Goal: Task Accomplishment & Management: Use online tool/utility

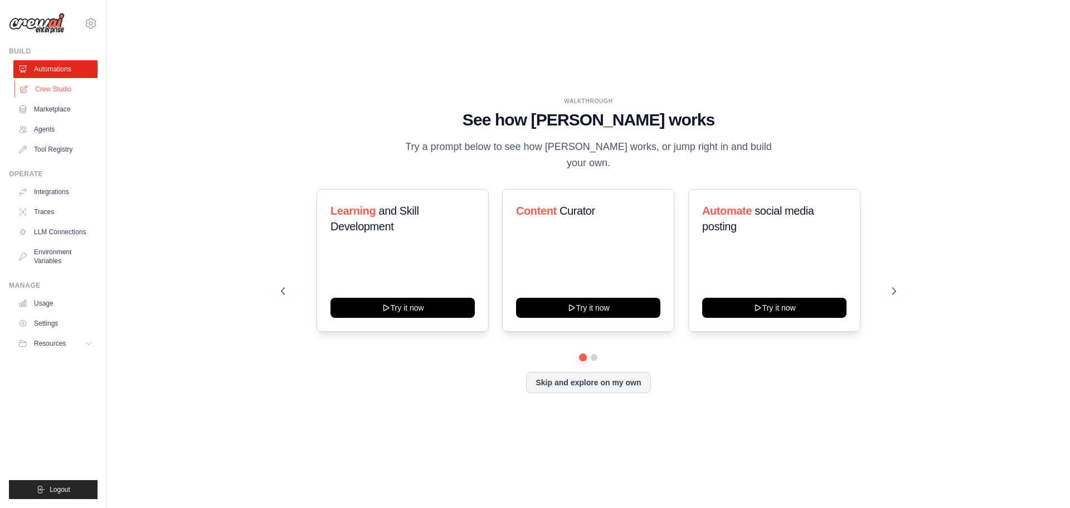
click at [40, 89] on link "Crew Studio" at bounding box center [56, 89] width 84 height 18
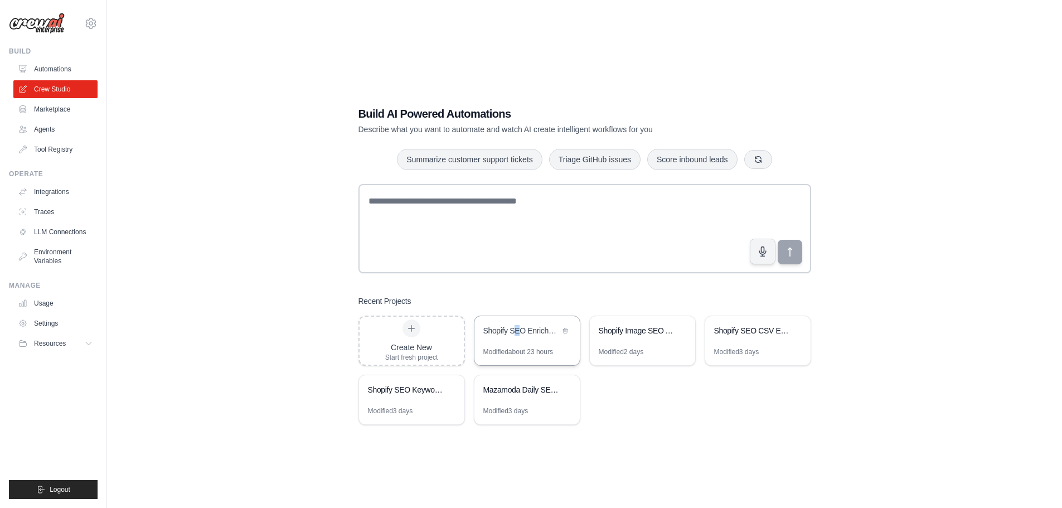
click at [520, 341] on div "Shopify SEO Enrichment Automation" at bounding box center [526, 331] width 105 height 31
click at [66, 256] on link "Environment Variables" at bounding box center [56, 256] width 84 height 27
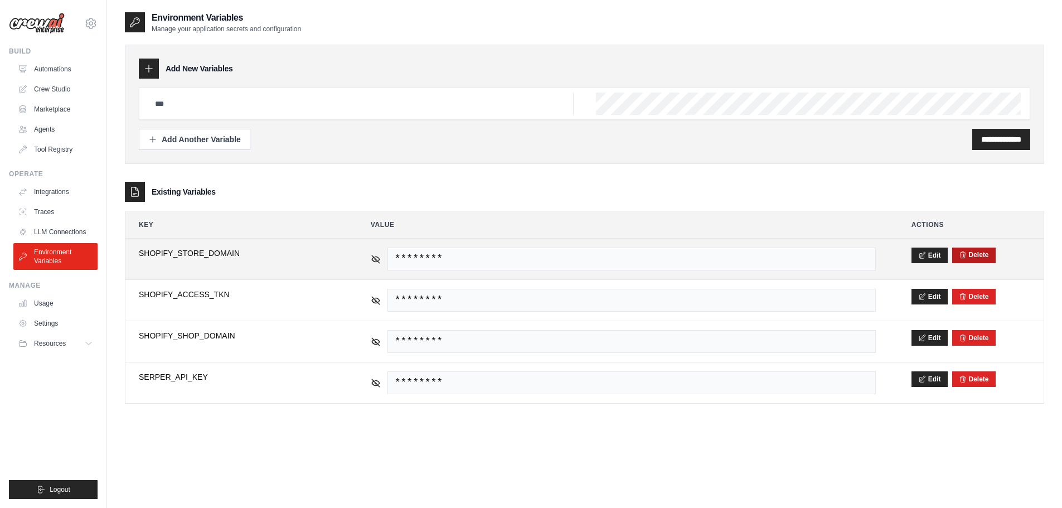
click at [983, 252] on button "Delete" at bounding box center [974, 254] width 30 height 9
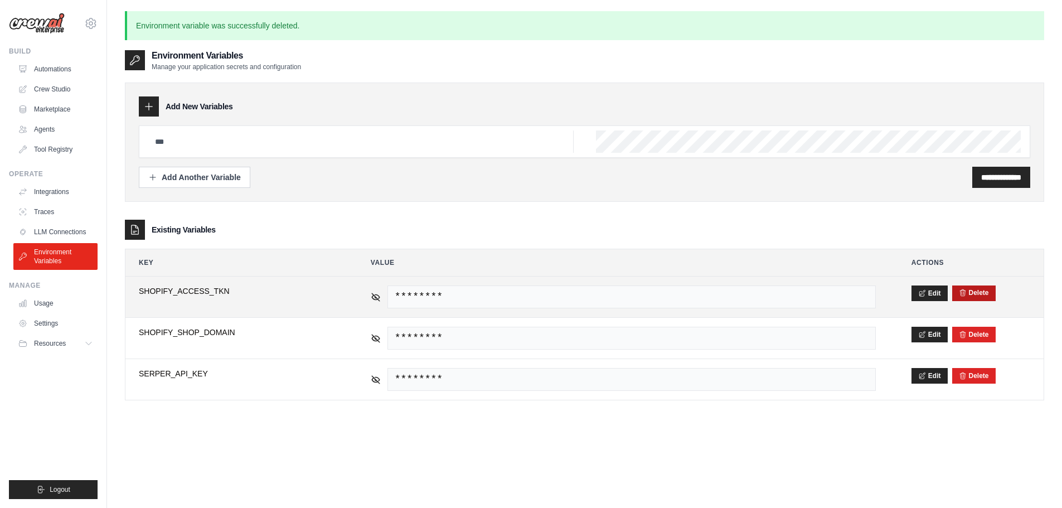
click at [973, 293] on button "Delete" at bounding box center [974, 292] width 30 height 9
click at [979, 295] on button "Delete" at bounding box center [974, 292] width 30 height 9
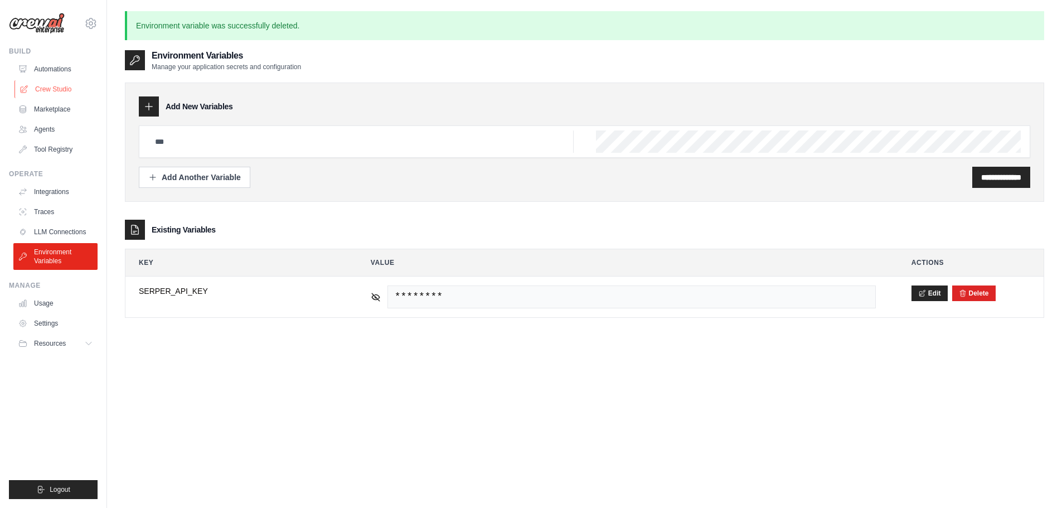
click at [58, 86] on link "Crew Studio" at bounding box center [56, 89] width 84 height 18
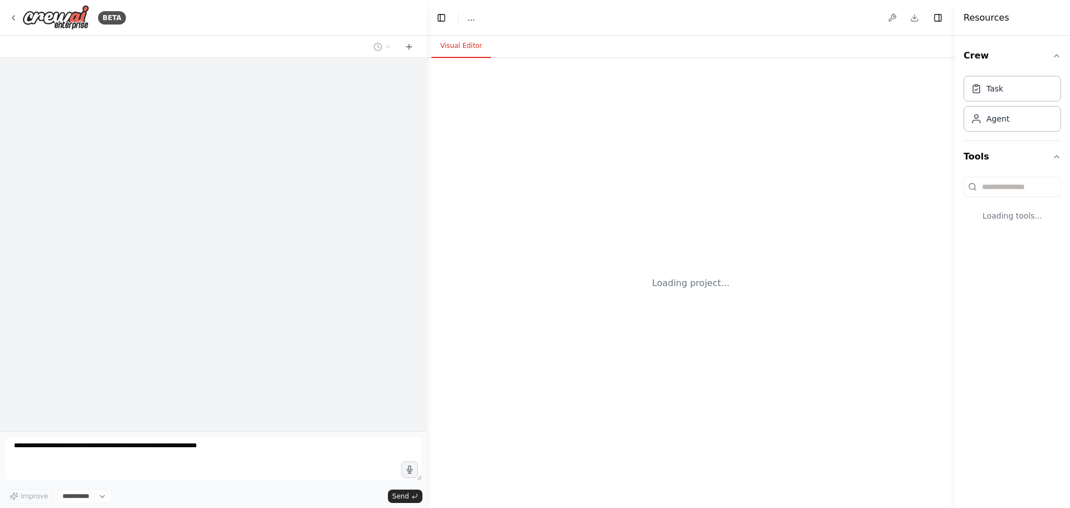
select select "****"
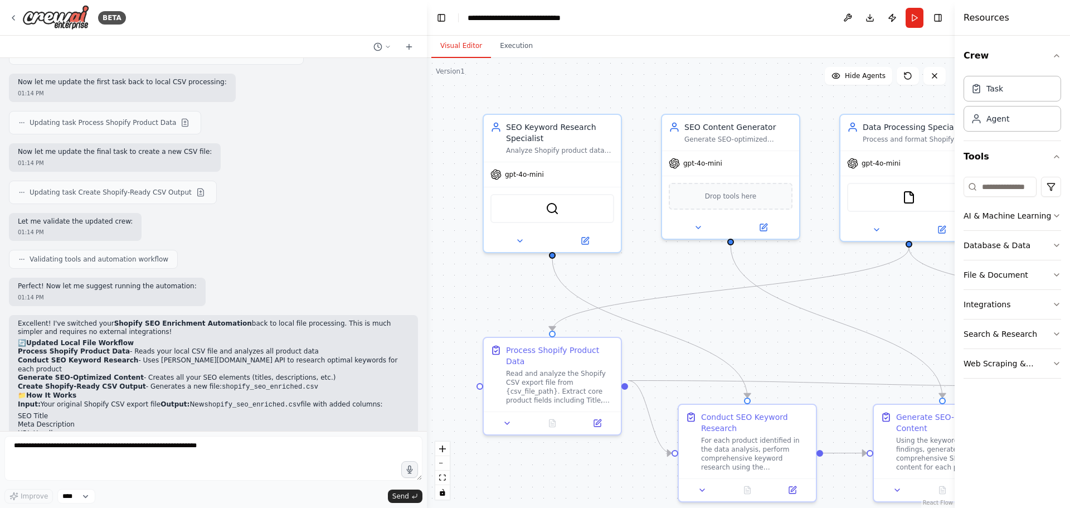
scroll to position [3490, 0]
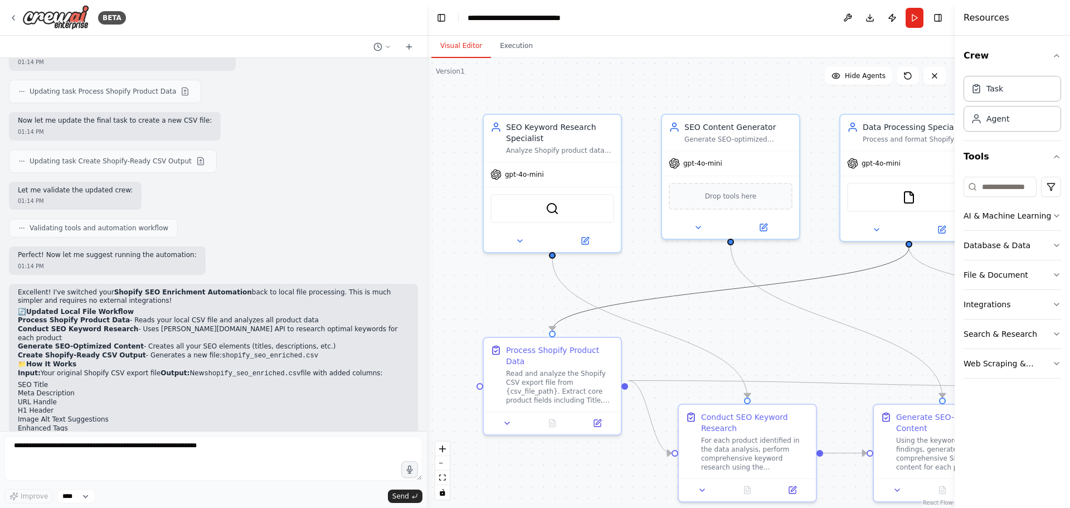
drag, startPoint x: 687, startPoint y: 297, endPoint x: 662, endPoint y: 284, distance: 28.4
click at [662, 284] on div ".deletable-edge-delete-btn { width: 20px; height: 20px; border: 0px solid #ffff…" at bounding box center [691, 283] width 528 height 450
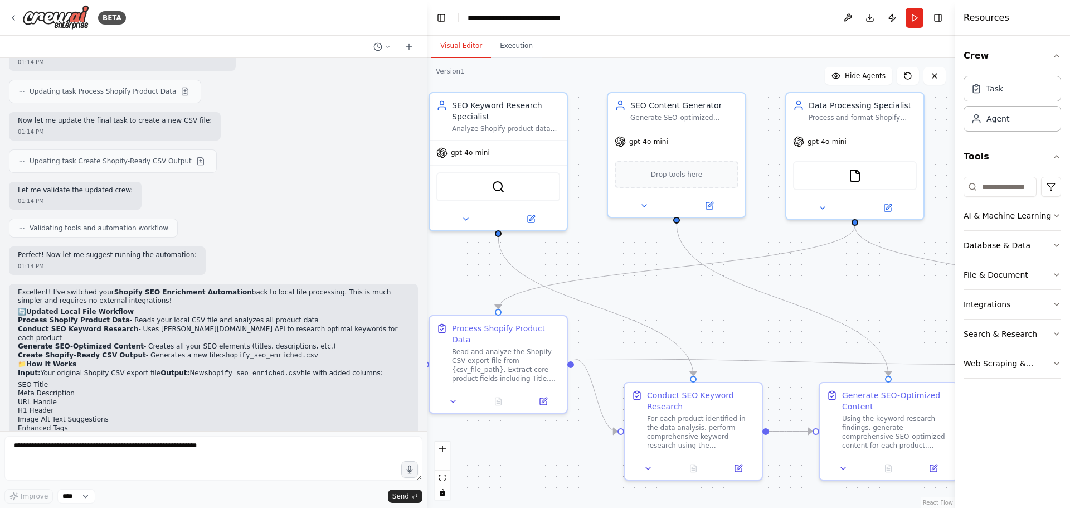
drag, startPoint x: 673, startPoint y: 280, endPoint x: 619, endPoint y: 258, distance: 58.8
click at [619, 258] on div ".deletable-edge-delete-btn { width: 20px; height: 20px; border: 0px solid #ffff…" at bounding box center [691, 283] width 528 height 450
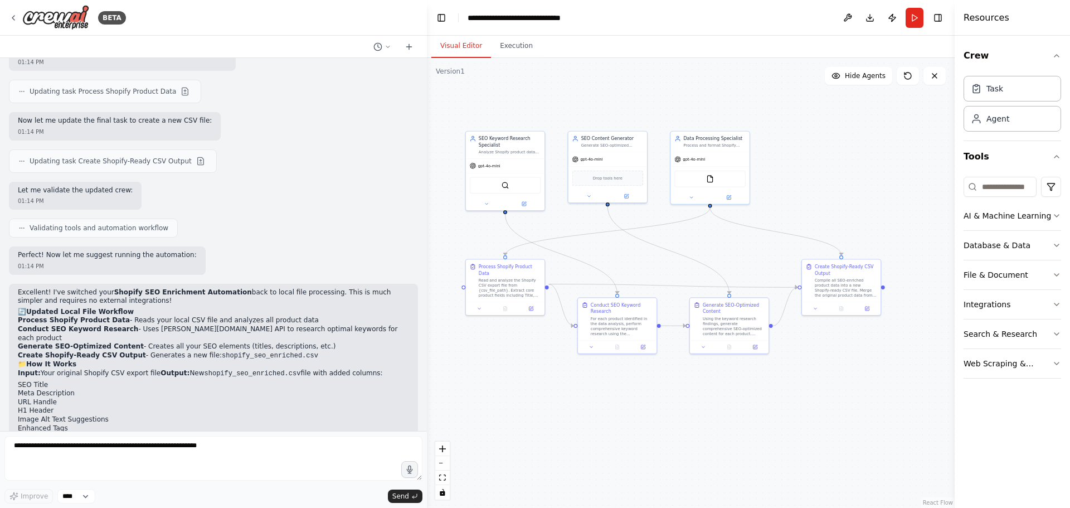
drag, startPoint x: 623, startPoint y: 260, endPoint x: 580, endPoint y: 227, distance: 54.2
click at [580, 227] on div ".deletable-edge-delete-btn { width: 20px; height: 20px; border: 0px solid #ffff…" at bounding box center [691, 283] width 528 height 450
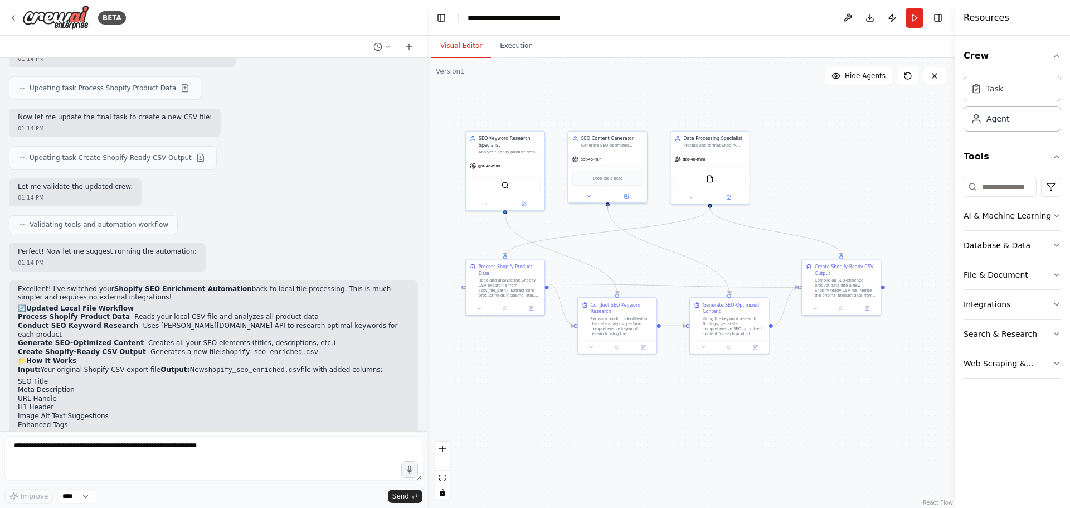
scroll to position [3494, 0]
click at [708, 181] on img at bounding box center [710, 178] width 8 height 8
click at [707, 178] on img at bounding box center [710, 178] width 8 height 8
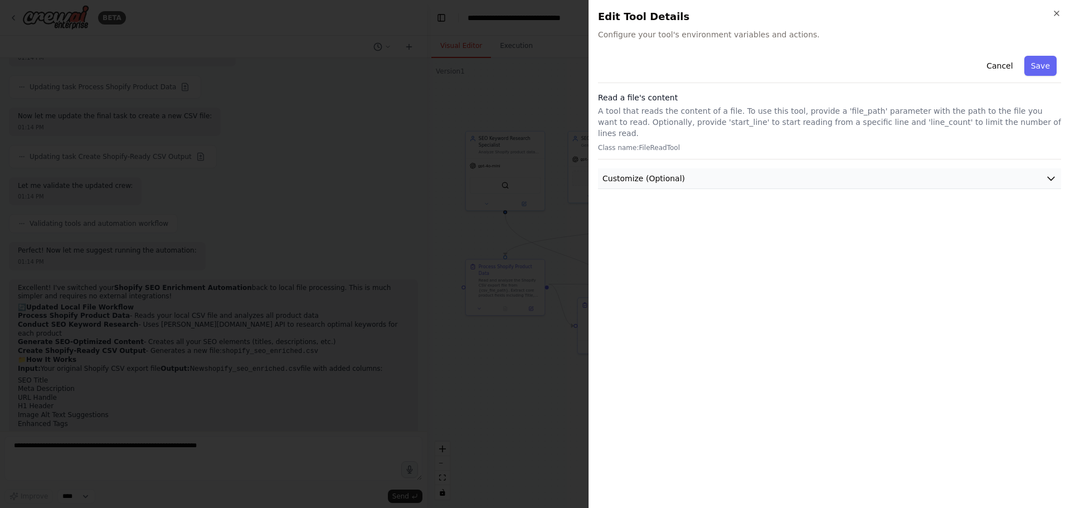
click at [674, 173] on span "Customize (Optional)" at bounding box center [644, 178] width 82 height 11
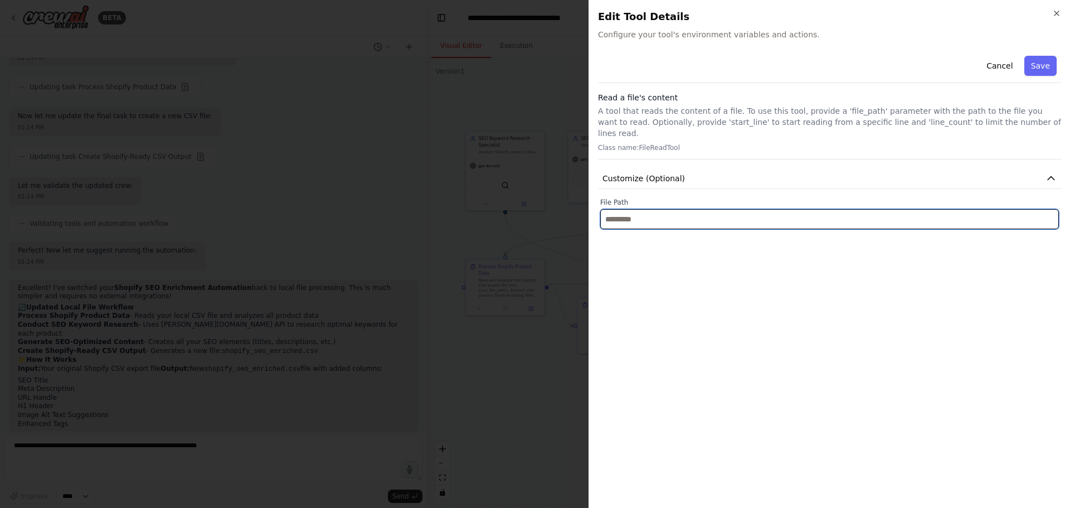
click at [645, 209] on input "text" at bounding box center [829, 219] width 459 height 20
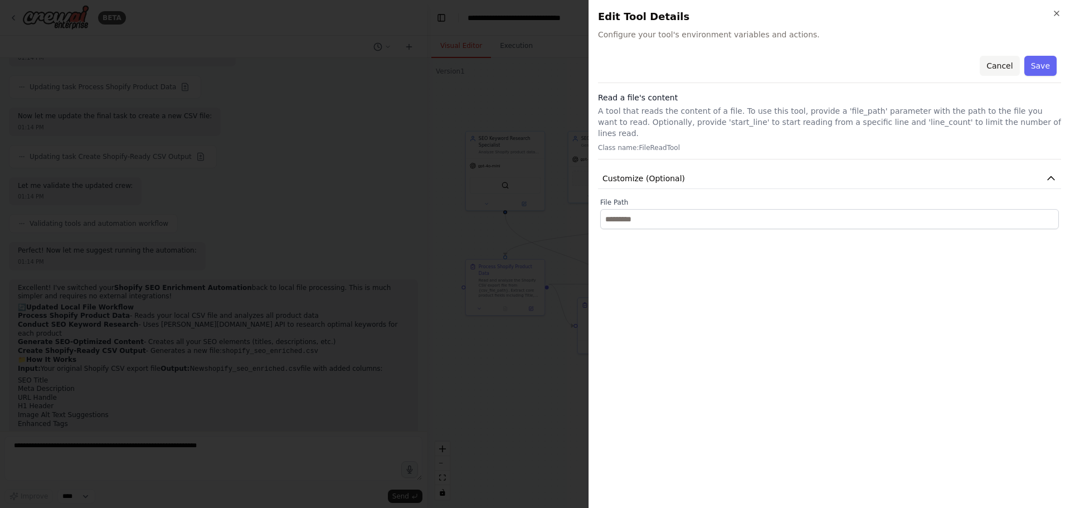
click at [1002, 73] on button "Cancel" at bounding box center [1000, 66] width 40 height 20
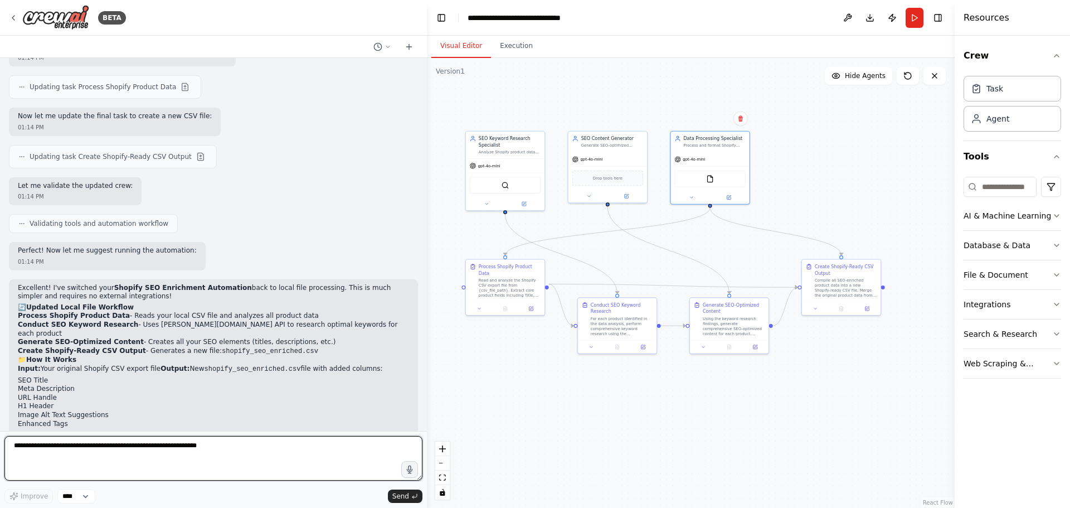
click at [191, 453] on textarea at bounding box center [213, 458] width 418 height 45
paste textarea "**********"
type textarea "**********"
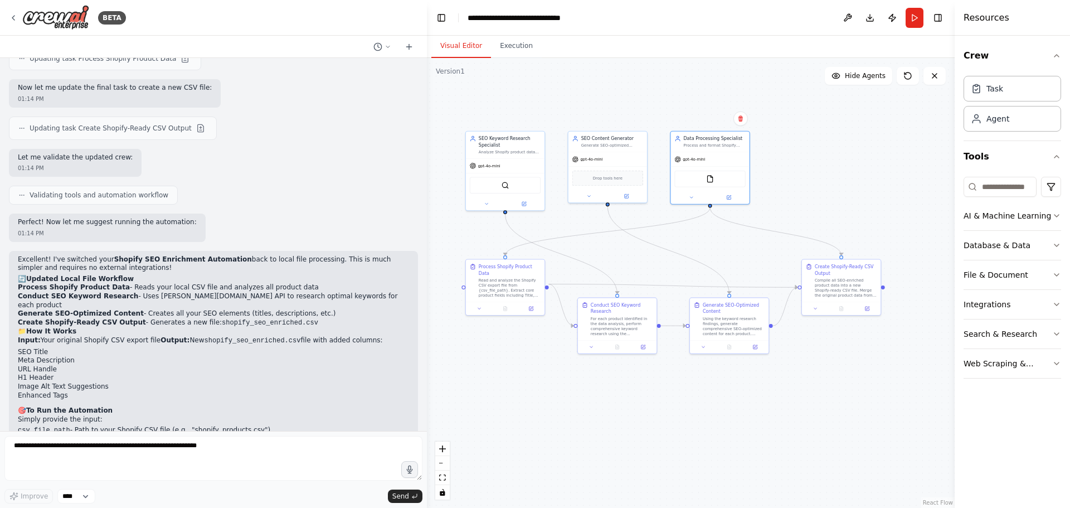
scroll to position [3560, 0]
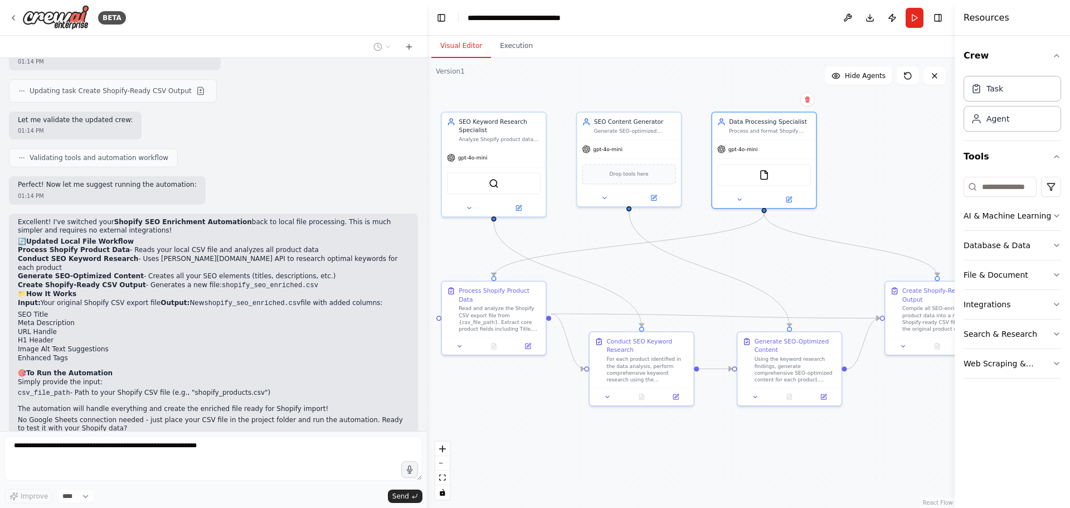
drag, startPoint x: 792, startPoint y: 185, endPoint x: 878, endPoint y: 174, distance: 87.0
click at [878, 174] on div ".deletable-edge-delete-btn { width: 20px; height: 20px; border: 0px solid #ffff…" at bounding box center [691, 283] width 528 height 450
click at [863, 212] on div ".deletable-edge-delete-btn { width: 20px; height: 20px; border: 0px solid #ffff…" at bounding box center [691, 283] width 528 height 450
click at [649, 176] on span "Drop tools here" at bounding box center [633, 173] width 39 height 8
click at [881, 190] on div ".deletable-edge-delete-btn { width: 20px; height: 20px; border: 0px solid #ffff…" at bounding box center [691, 283] width 528 height 450
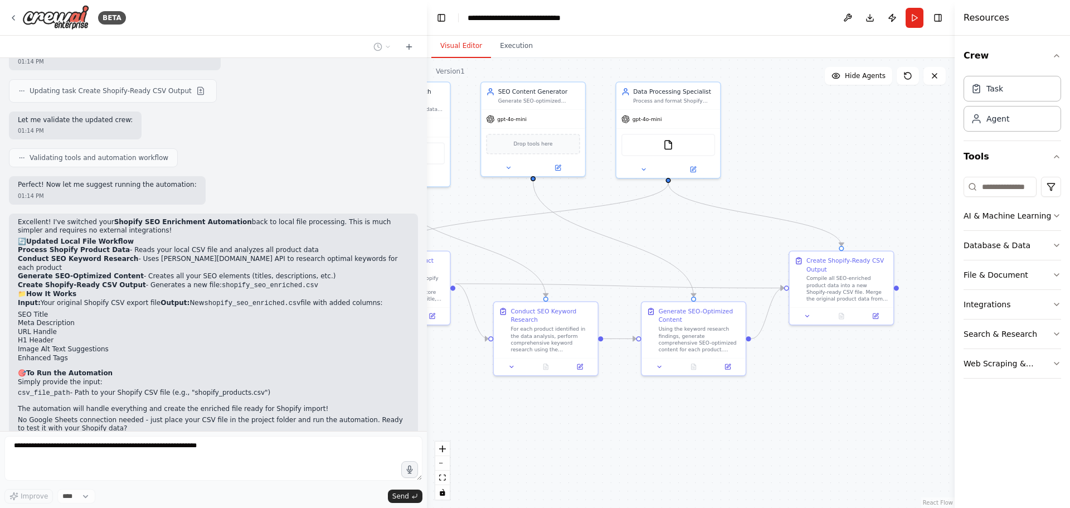
drag, startPoint x: 884, startPoint y: 210, endPoint x: 784, endPoint y: 178, distance: 105.1
click at [784, 178] on div ".deletable-edge-delete-btn { width: 20px; height: 20px; border: 0px solid #ffff…" at bounding box center [691, 283] width 528 height 450
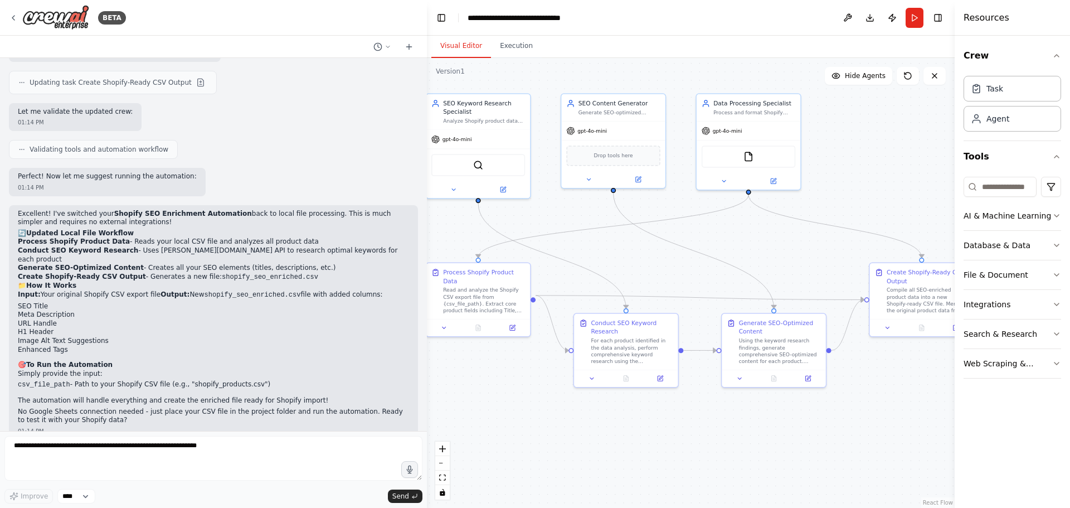
drag, startPoint x: 773, startPoint y: 176, endPoint x: 858, endPoint y: 191, distance: 86.5
click at [858, 191] on div ".deletable-edge-delete-btn { width: 20px; height: 20px; border: 0px solid #ffff…" at bounding box center [691, 283] width 528 height 450
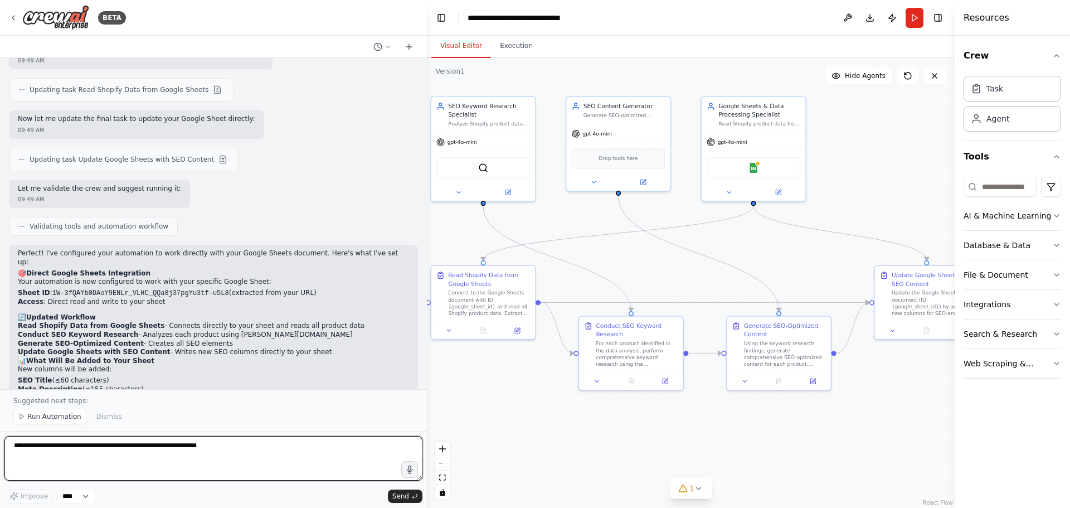
scroll to position [4105, 0]
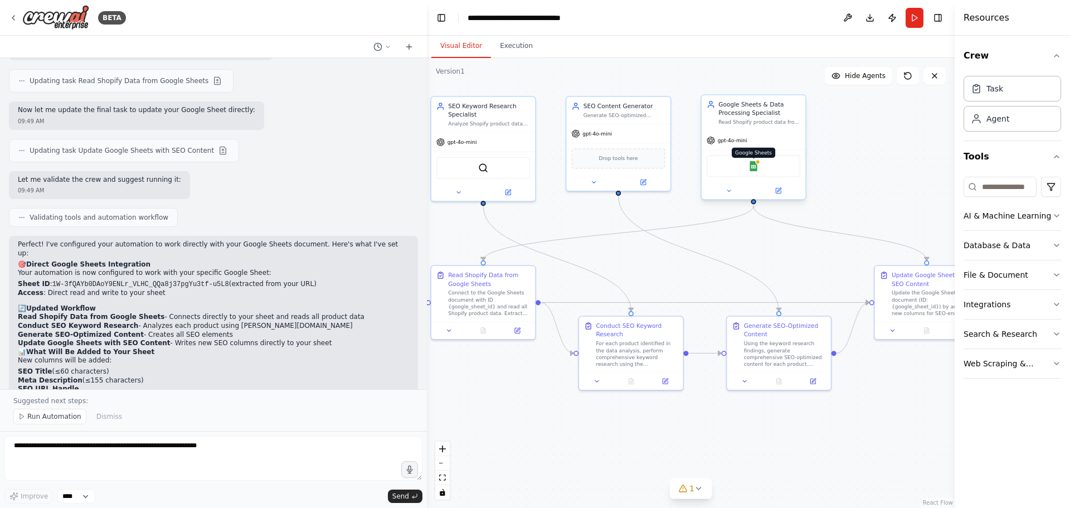
click at [754, 170] on img at bounding box center [754, 166] width 10 height 10
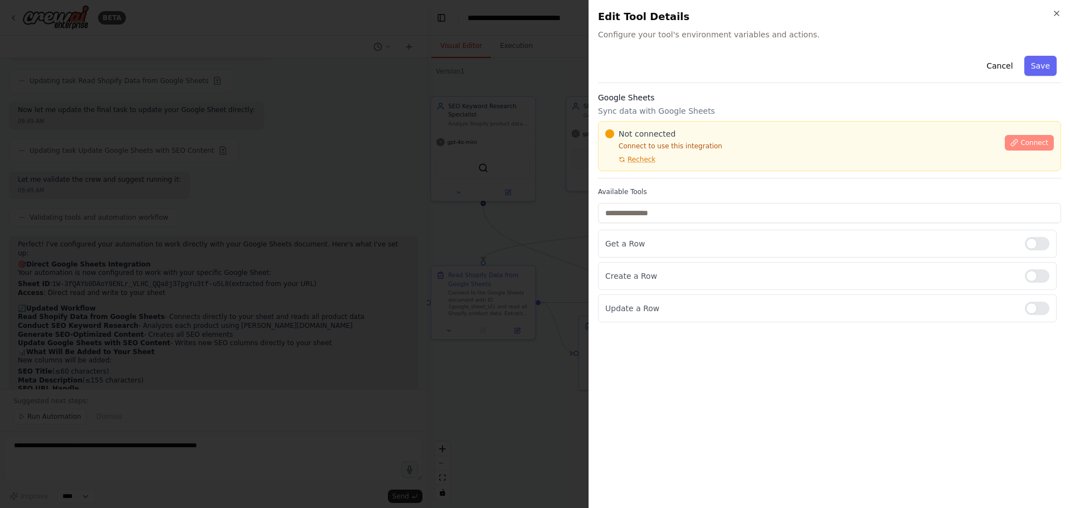
click at [1039, 138] on span "Connect" at bounding box center [1035, 142] width 28 height 9
click at [665, 159] on div "Not connected Connect to use this integration Recheck" at bounding box center [801, 146] width 393 height 36
click at [636, 160] on span "Recheck" at bounding box center [642, 159] width 28 height 9
click at [632, 159] on span "Recheck" at bounding box center [642, 159] width 28 height 9
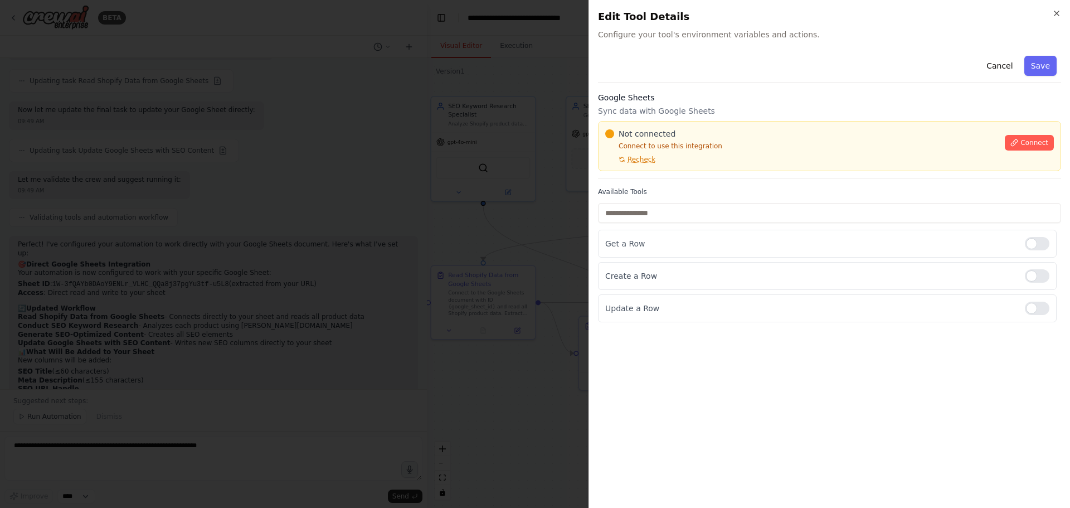
click at [727, 138] on div "Not connected" at bounding box center [801, 133] width 393 height 11
click at [734, 143] on p "Connect to use this integration" at bounding box center [801, 146] width 393 height 9
drag, startPoint x: 730, startPoint y: 141, endPoint x: 686, endPoint y: 158, distance: 47.6
click at [730, 141] on div "Not connected Connect to use this integration Recheck" at bounding box center [801, 146] width 393 height 36
click at [456, 212] on div at bounding box center [535, 254] width 1070 height 508
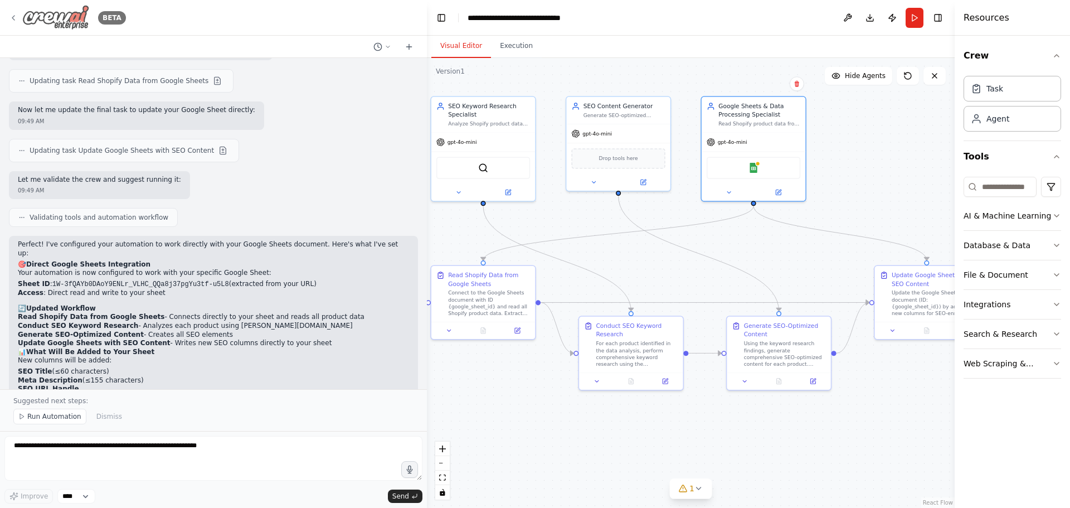
click at [45, 13] on img at bounding box center [55, 17] width 67 height 25
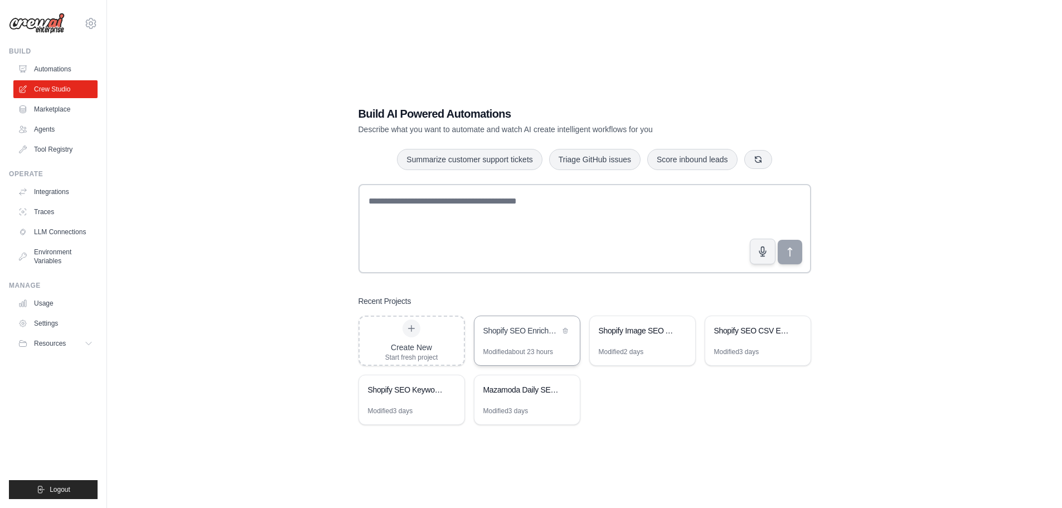
click at [514, 333] on div "Shopify SEO Enrichment Automation" at bounding box center [521, 330] width 76 height 11
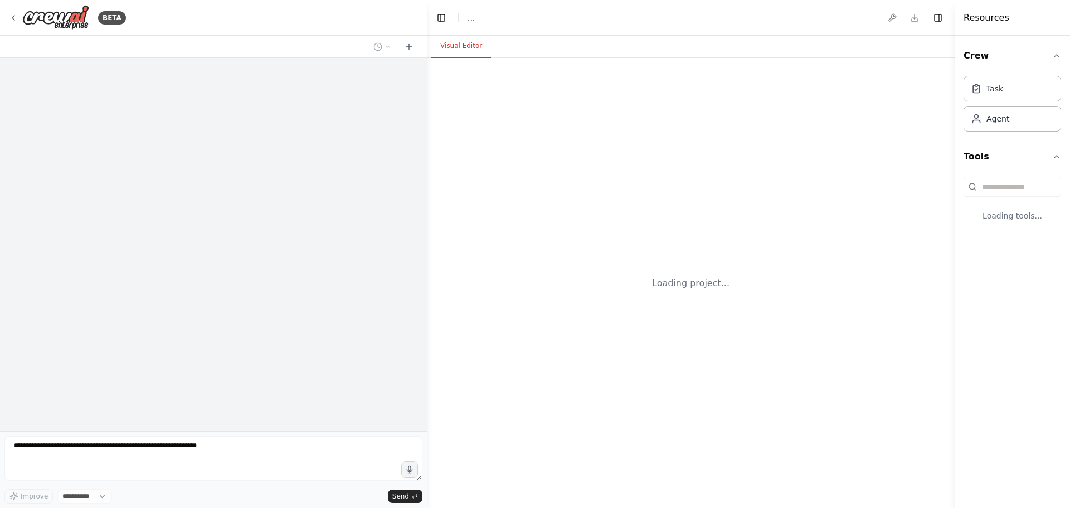
select select "****"
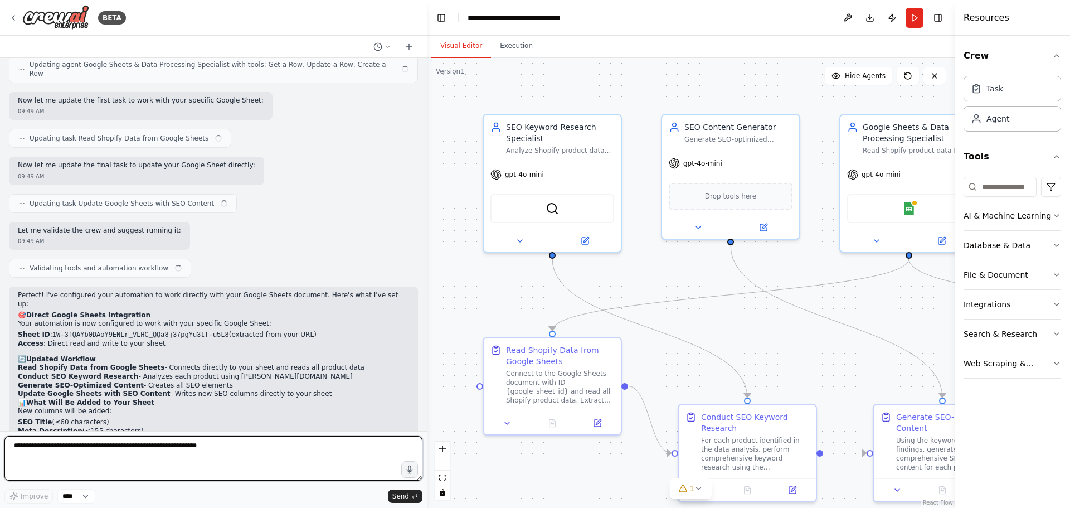
click at [164, 446] on textarea at bounding box center [213, 458] width 418 height 45
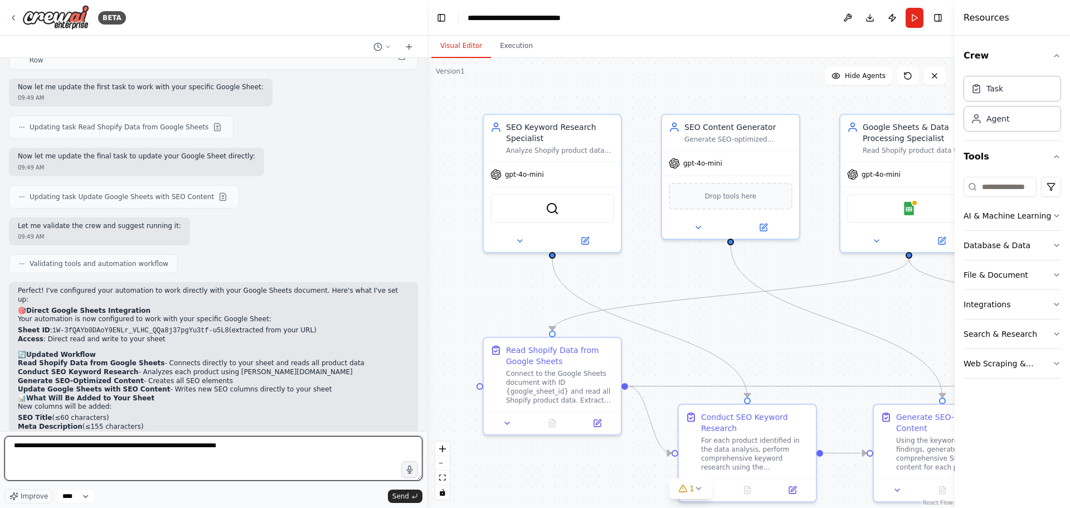
paste textarea "**********"
type textarea "**********"
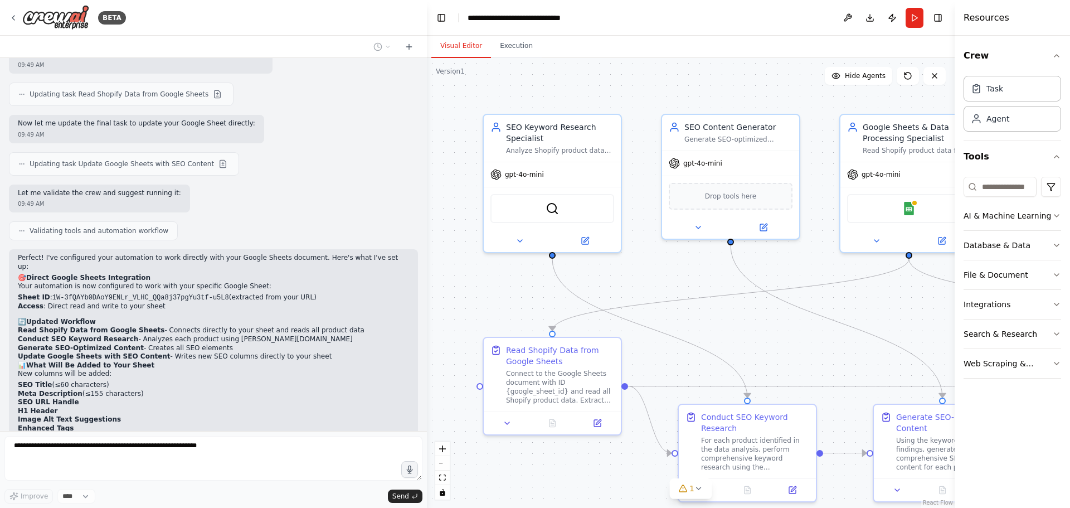
scroll to position [4137, 0]
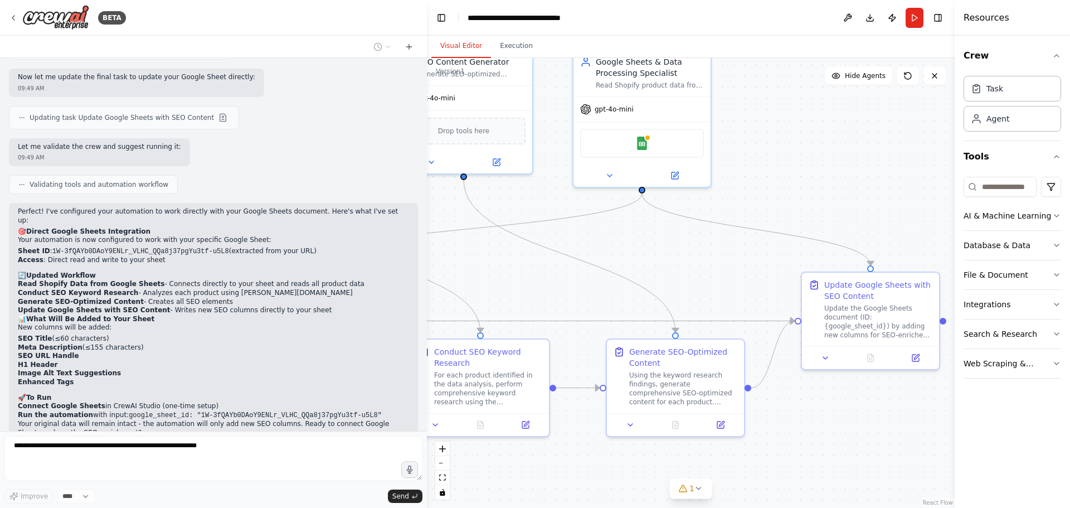
drag, startPoint x: 653, startPoint y: 270, endPoint x: 386, endPoint y: 205, distance: 274.8
click at [386, 205] on div "BETA Hello! I'm the CrewAI assistant. What kind of automation do you want to bu…" at bounding box center [535, 254] width 1070 height 508
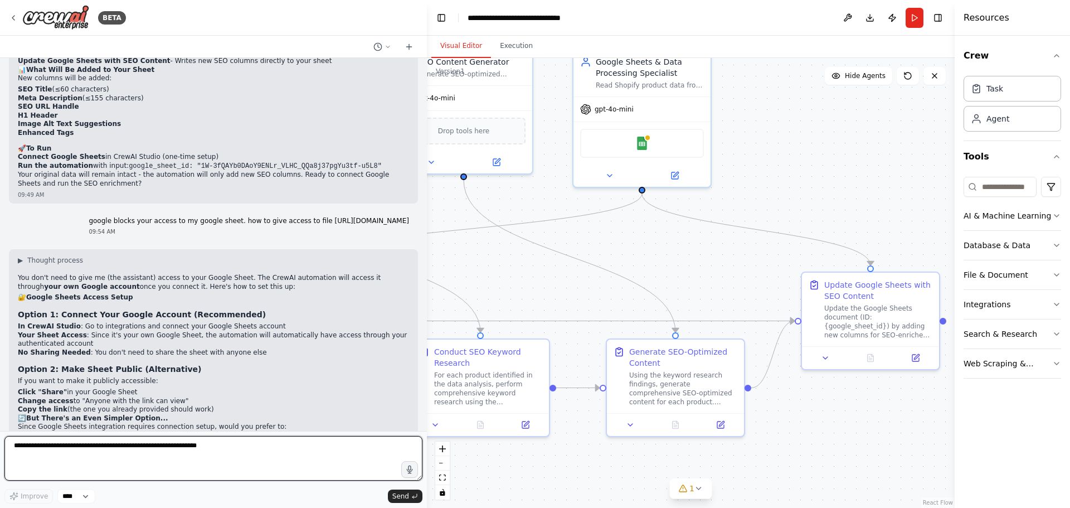
scroll to position [4398, 0]
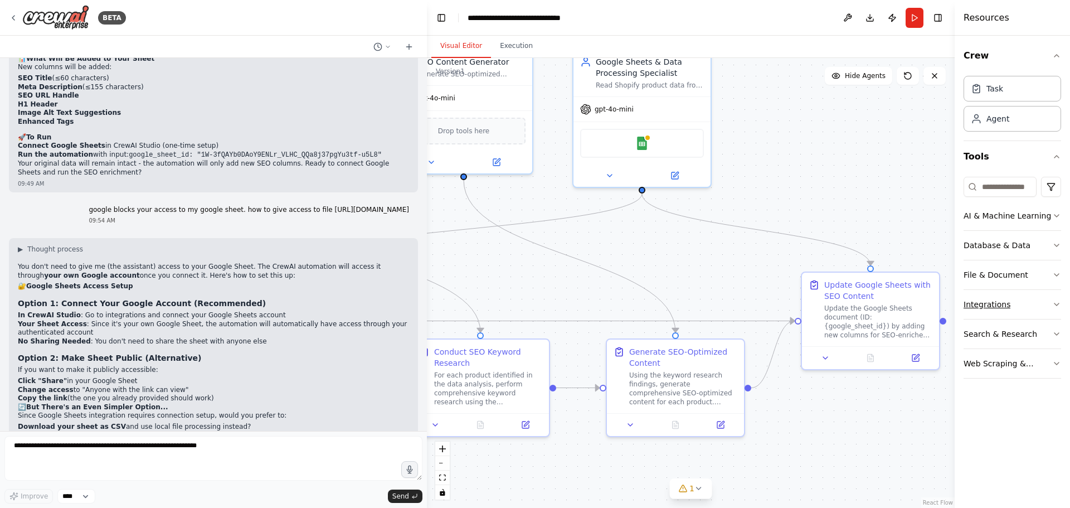
click at [1007, 302] on button "Integrations" at bounding box center [1013, 304] width 98 height 29
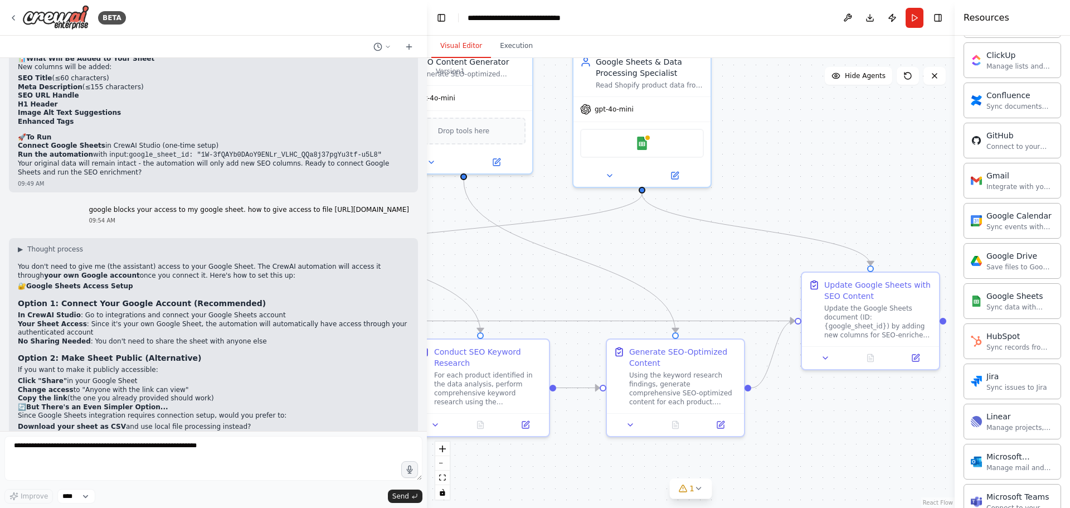
scroll to position [446, 0]
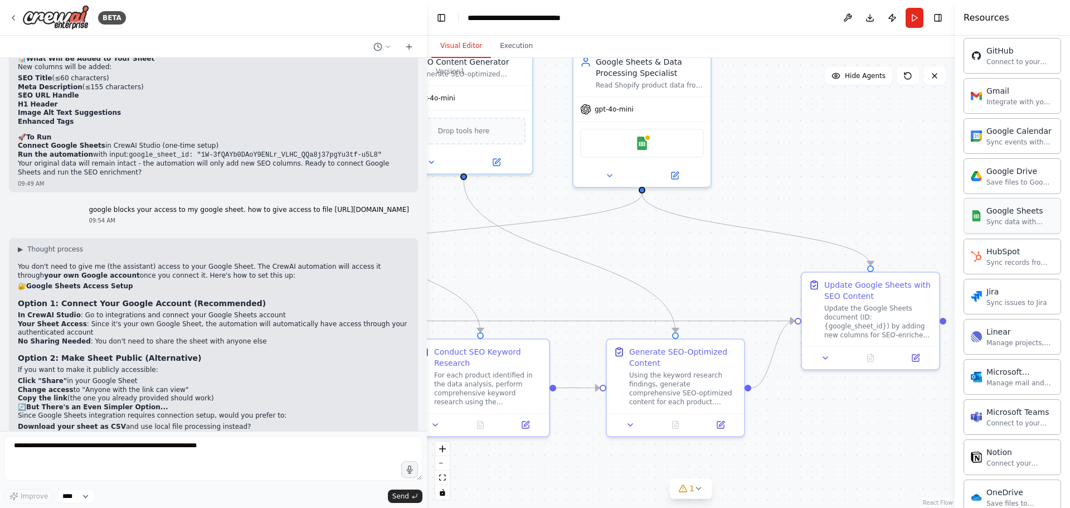
click at [1018, 217] on div "Sync data with Google Sheets" at bounding box center [1020, 221] width 67 height 9
click at [999, 217] on div "Google Sheets Sync data with Google Sheets" at bounding box center [1020, 215] width 67 height 21
click at [1007, 222] on div "Sync data with Google Sheets" at bounding box center [1020, 221] width 67 height 9
drag, startPoint x: 19, startPoint y: 328, endPoint x: 108, endPoint y: 329, distance: 89.2
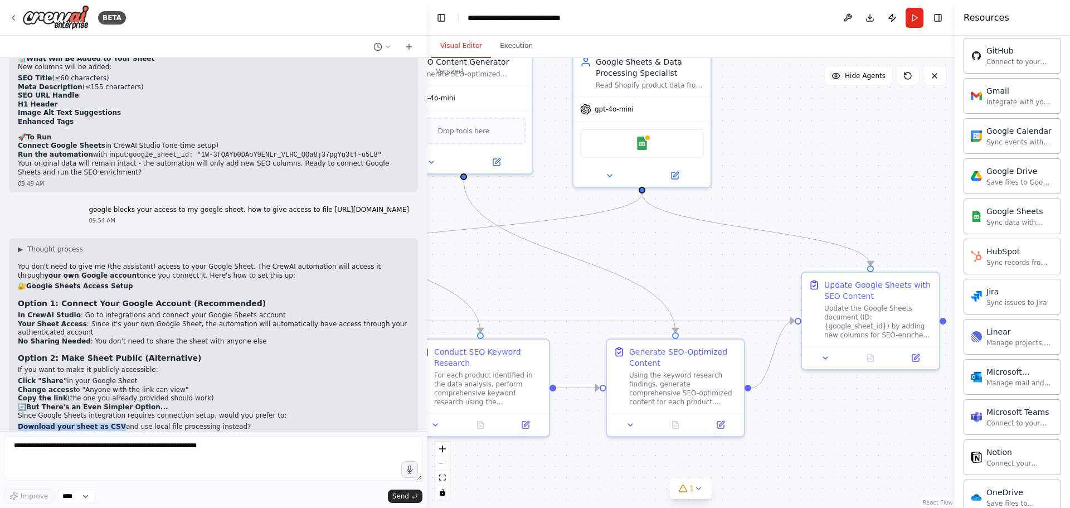
click at [108, 422] on p "Download your sheet as CSV and use local file processing instead?" at bounding box center [213, 426] width 391 height 9
drag, startPoint x: 19, startPoint y: 357, endPoint x: 134, endPoint y: 358, distance: 115.4
click at [134, 451] on li "Use the local file processing automation (no Google connection needed!)" at bounding box center [213, 455] width 391 height 9
copy li "Use the local file processing automation"
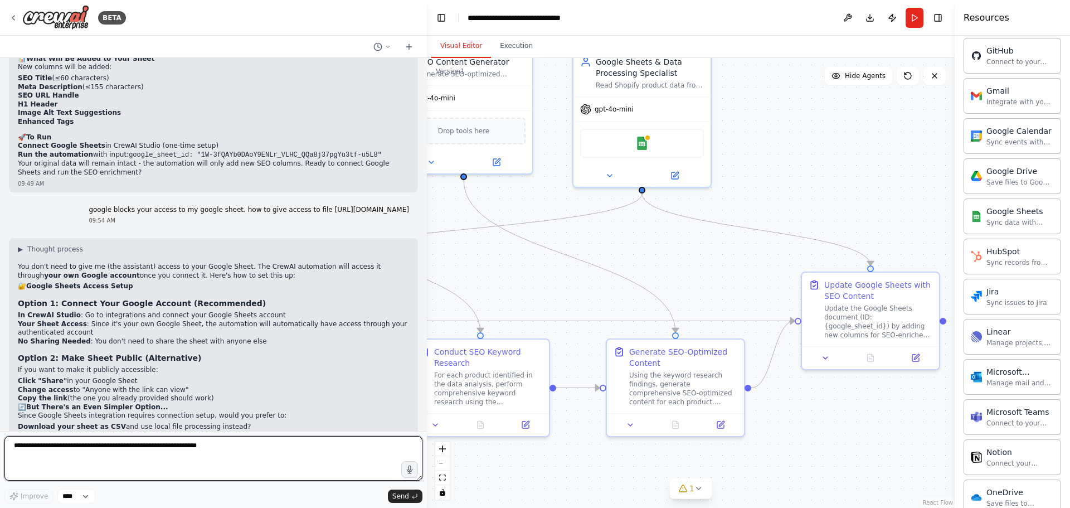
click at [145, 449] on textarea at bounding box center [213, 458] width 418 height 45
paste textarea "**********"
type textarea "**********"
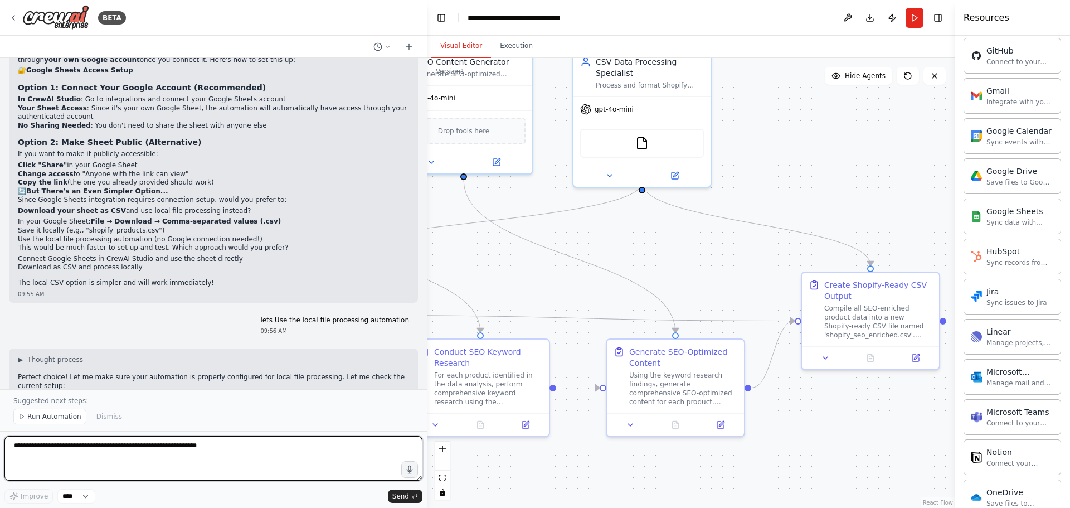
scroll to position [4872, 0]
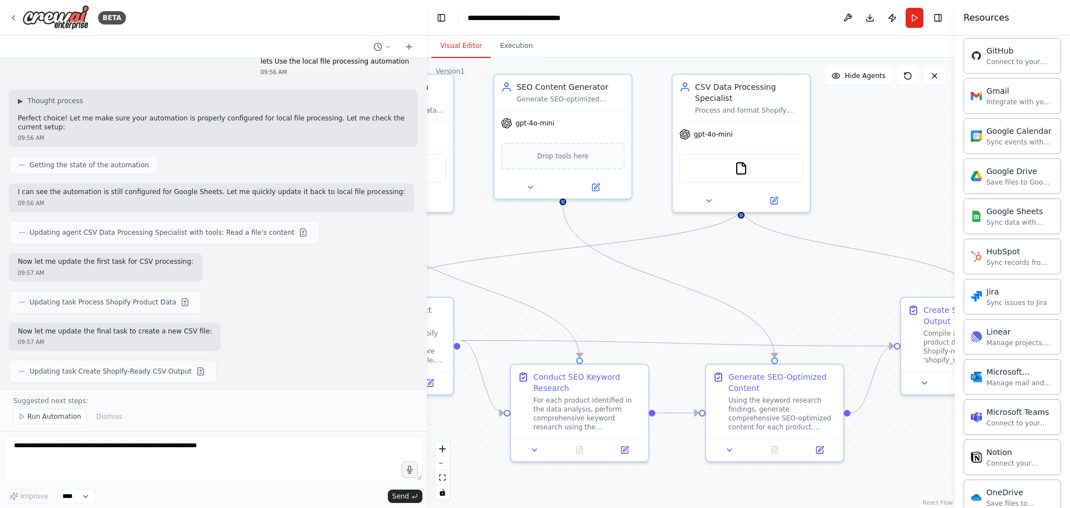
drag, startPoint x: 518, startPoint y: 206, endPoint x: 612, endPoint y: 229, distance: 96.9
click at [614, 230] on div ".deletable-edge-delete-btn { width: 20px; height: 20px; border: 0px solid #ffff…" at bounding box center [691, 283] width 528 height 450
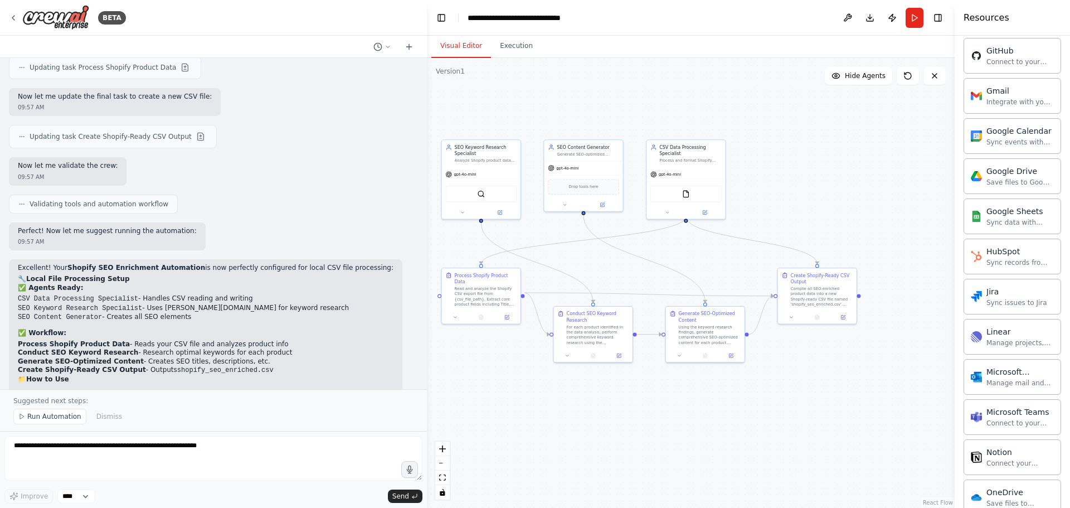
scroll to position [5156, 0]
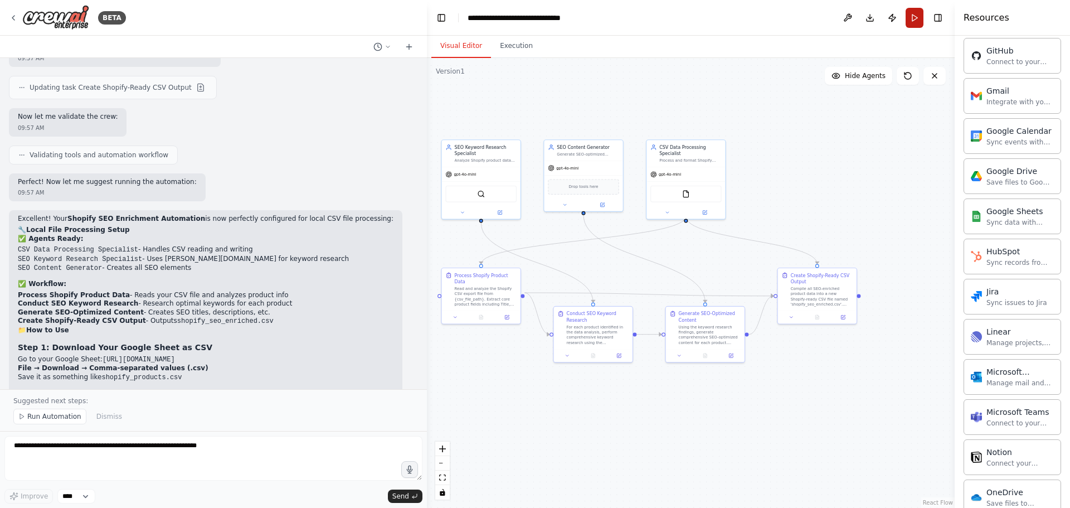
click at [907, 20] on button "Run" at bounding box center [915, 18] width 18 height 20
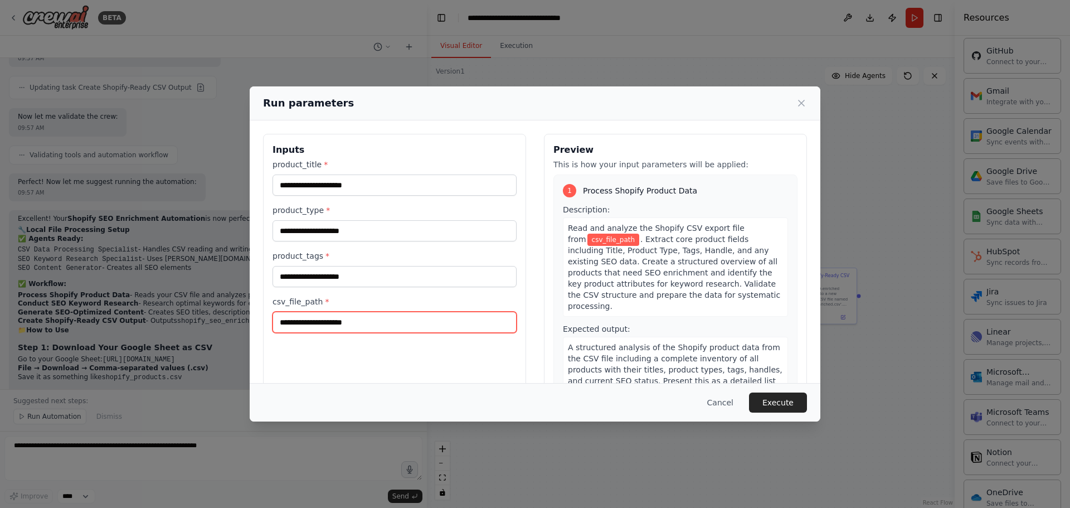
click at [365, 321] on input "csv_file_path *" at bounding box center [395, 322] width 244 height 21
click at [360, 323] on input "csv_file_path *" at bounding box center [395, 322] width 244 height 21
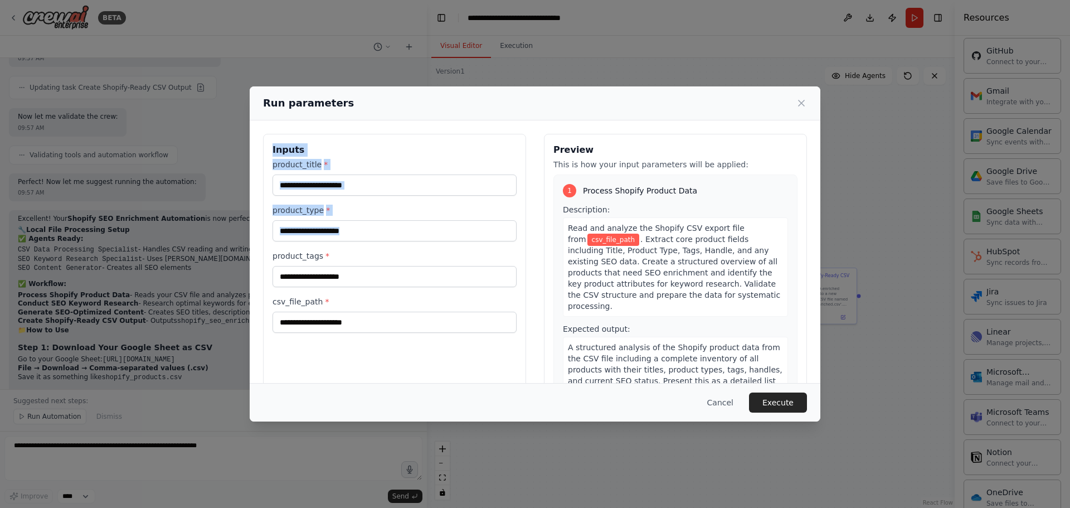
drag, startPoint x: 271, startPoint y: 151, endPoint x: 343, endPoint y: 287, distance: 154.1
click at [358, 283] on div "Inputs product_title * product_type * product_tags * csv_file_path *" at bounding box center [394, 266] width 263 height 264
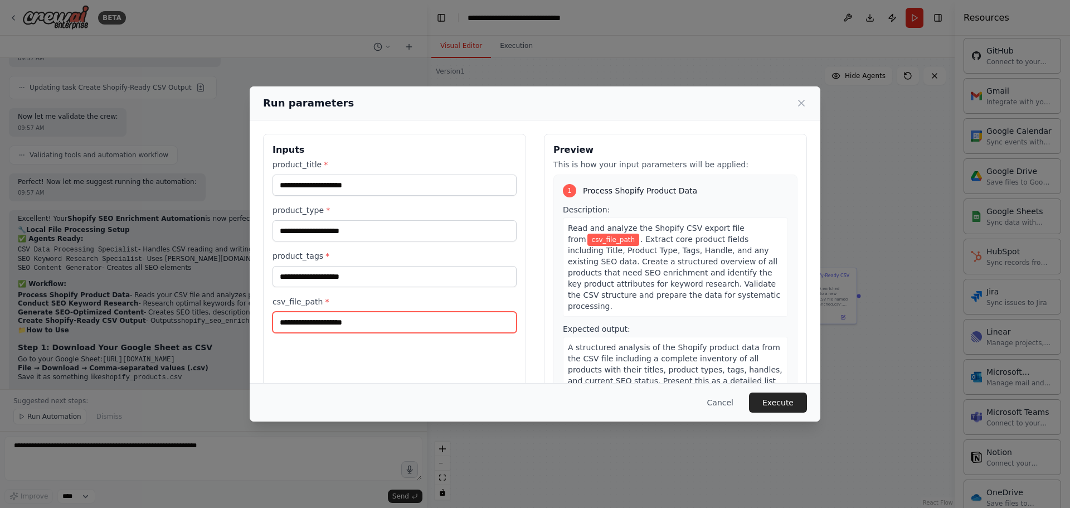
click at [323, 318] on input "csv_file_path *" at bounding box center [395, 322] width 244 height 21
click at [609, 108] on div "Run parameters" at bounding box center [535, 103] width 544 height 16
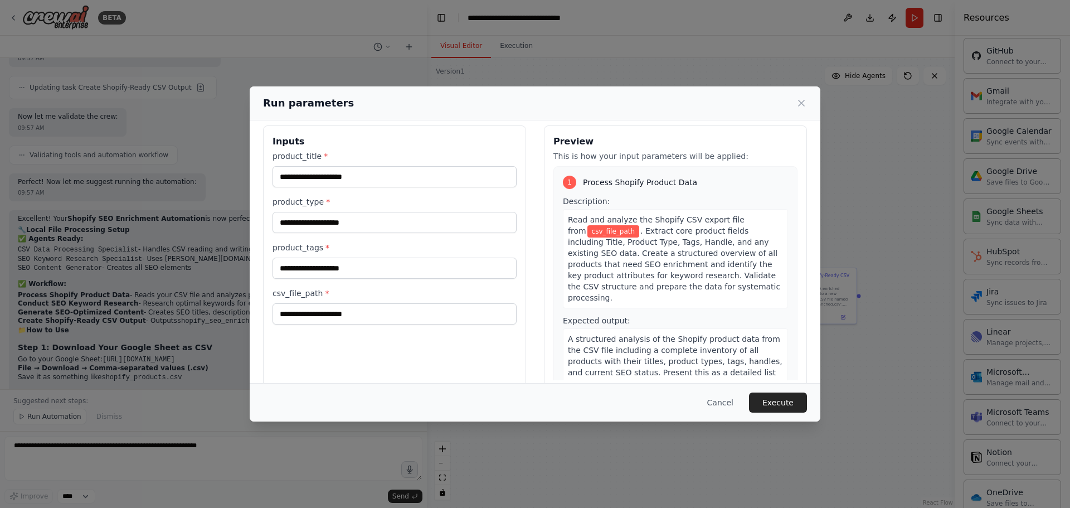
scroll to position [0, 0]
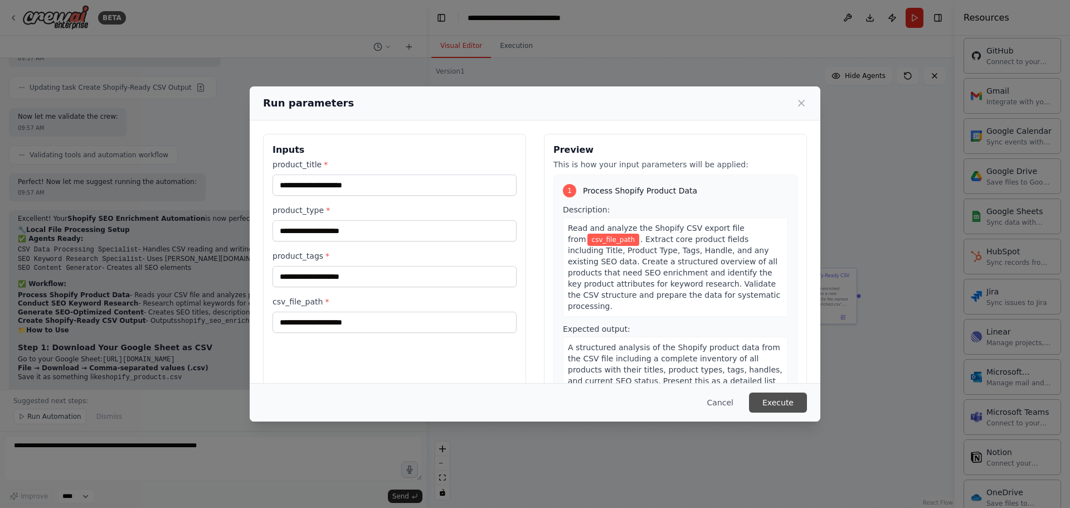
click at [769, 397] on button "Execute" at bounding box center [778, 402] width 58 height 20
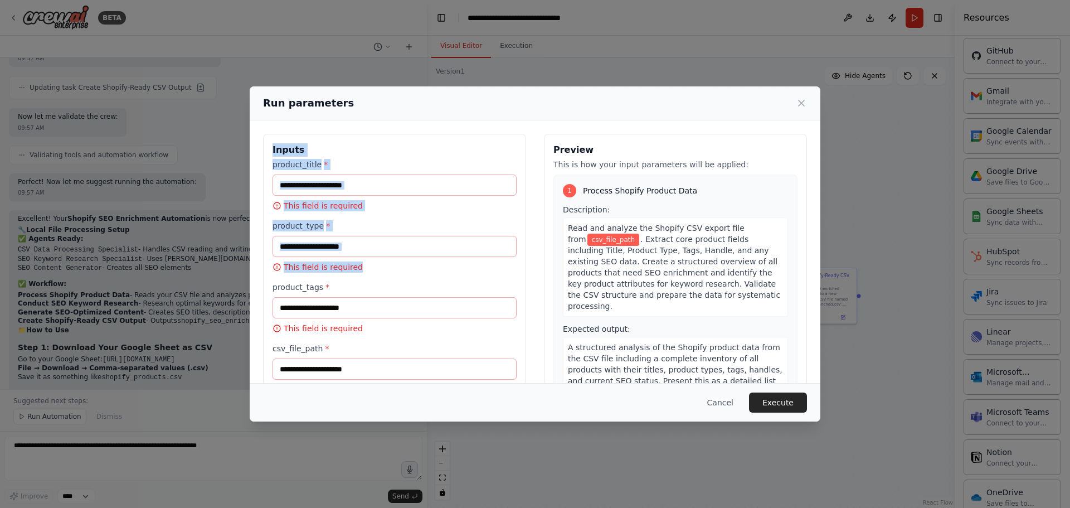
drag, startPoint x: 272, startPoint y: 149, endPoint x: 369, endPoint y: 314, distance: 191.4
click at [369, 314] on div "Inputs product_title * This field is required product_type * This field is requ…" at bounding box center [394, 269] width 263 height 271
click at [382, 161] on label "product_title *" at bounding box center [395, 164] width 244 height 11
click at [382, 174] on input "product_title *" at bounding box center [395, 184] width 244 height 21
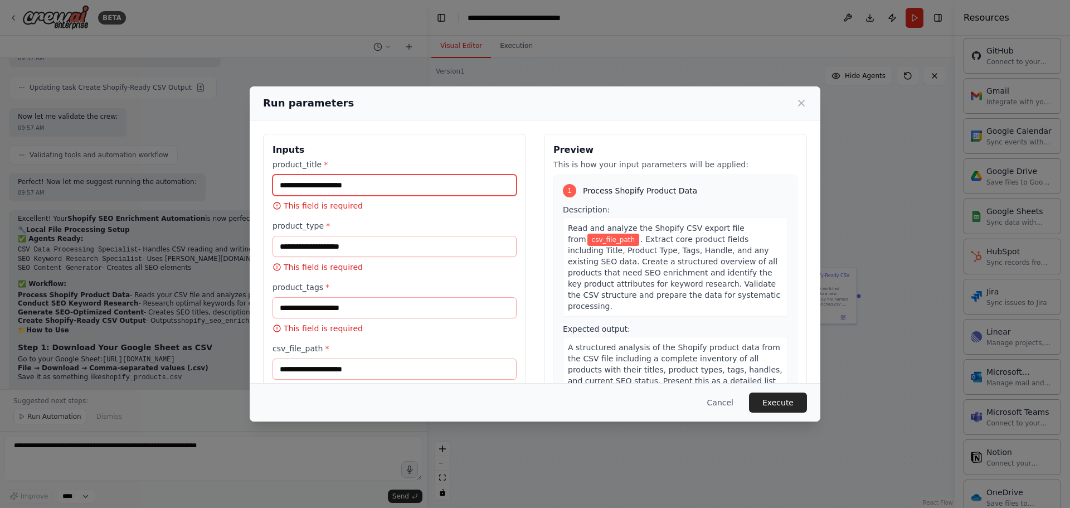
scroll to position [35, 0]
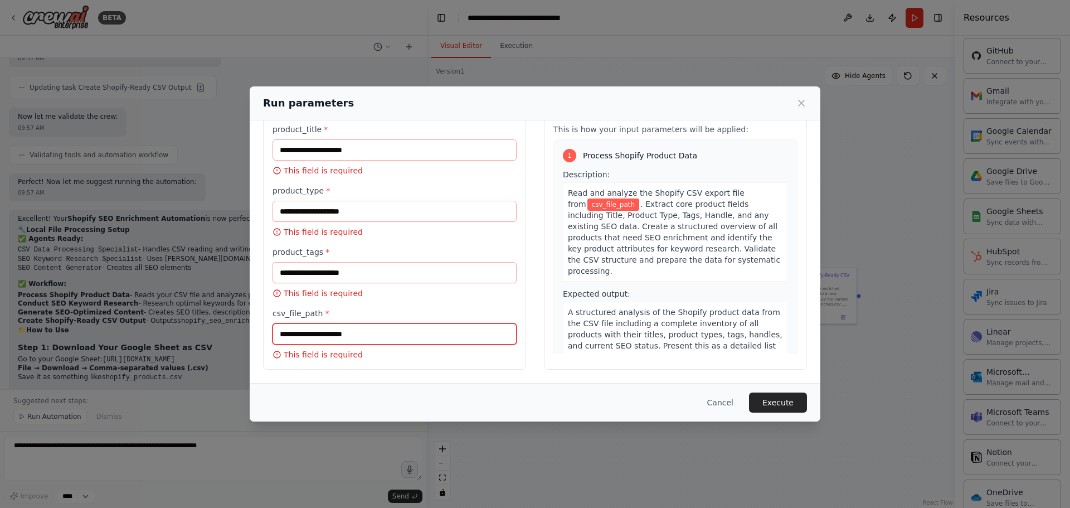
click at [310, 332] on input "csv_file_path *" at bounding box center [395, 333] width 244 height 21
drag, startPoint x: 278, startPoint y: 331, endPoint x: 373, endPoint y: 333, distance: 95.9
click at [373, 333] on input "csv_file_path *" at bounding box center [395, 333] width 244 height 21
click at [732, 399] on button "Cancel" at bounding box center [720, 402] width 44 height 20
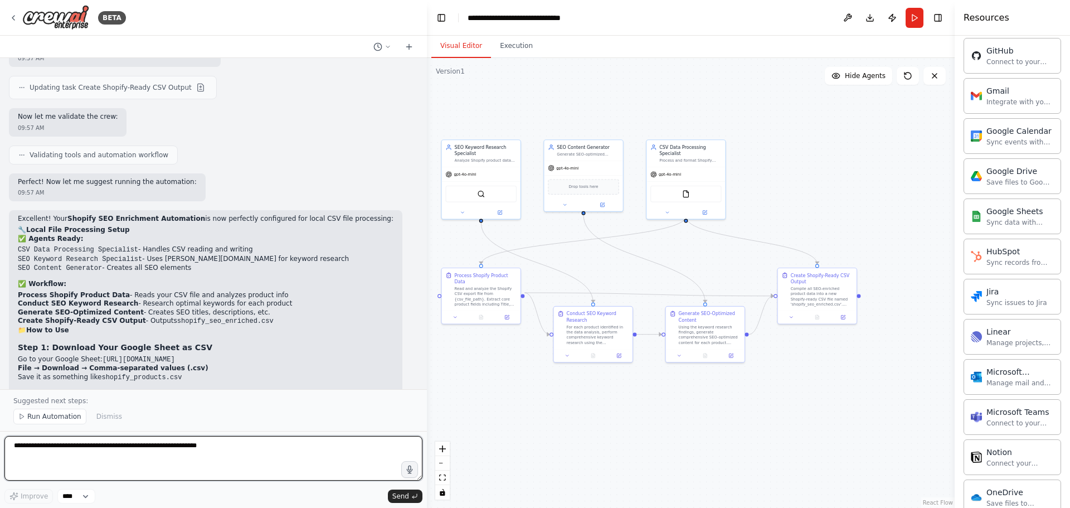
click at [125, 450] on textarea at bounding box center [213, 458] width 418 height 45
type textarea "*"
type textarea "**********"
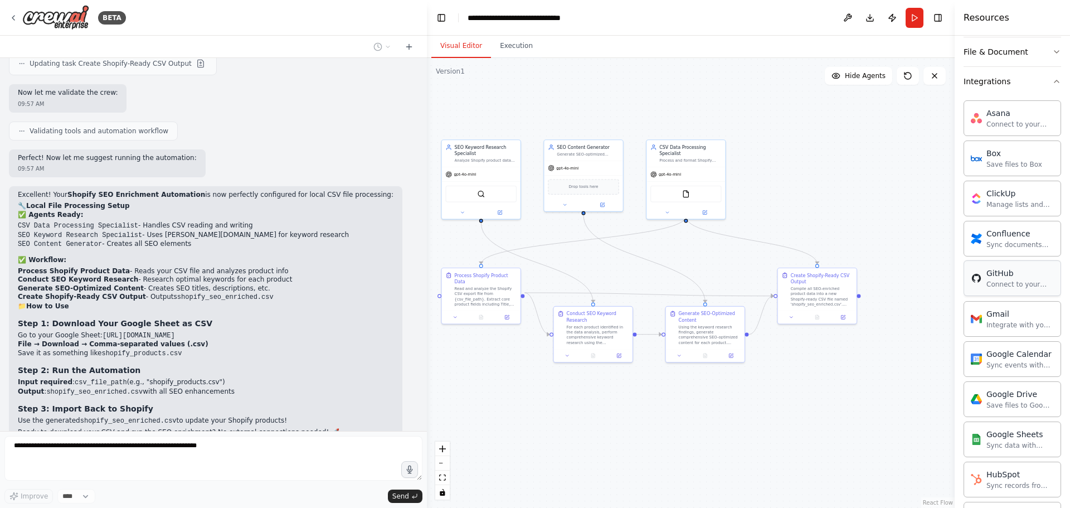
scroll to position [334, 0]
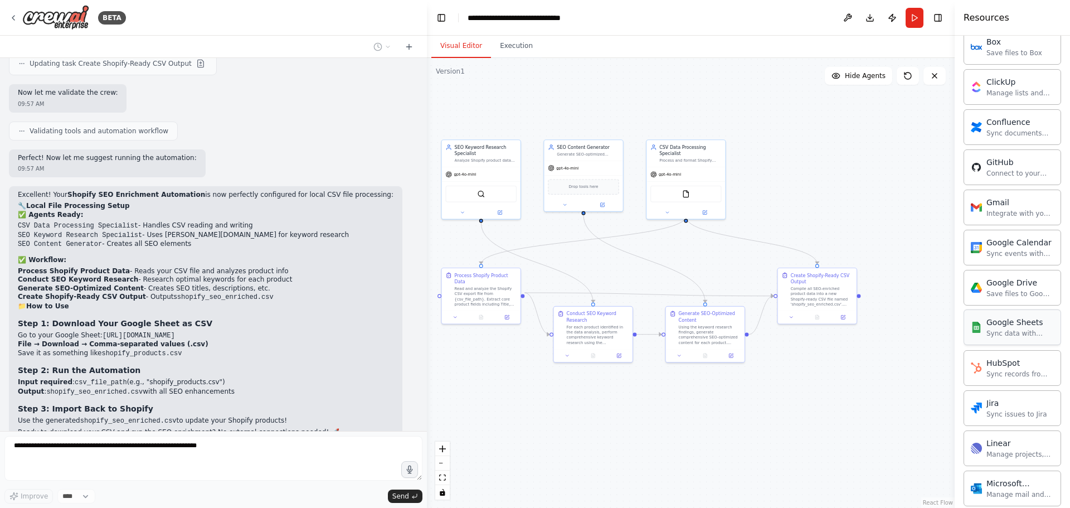
click at [999, 333] on div "Sync data with Google Sheets" at bounding box center [1020, 333] width 67 height 9
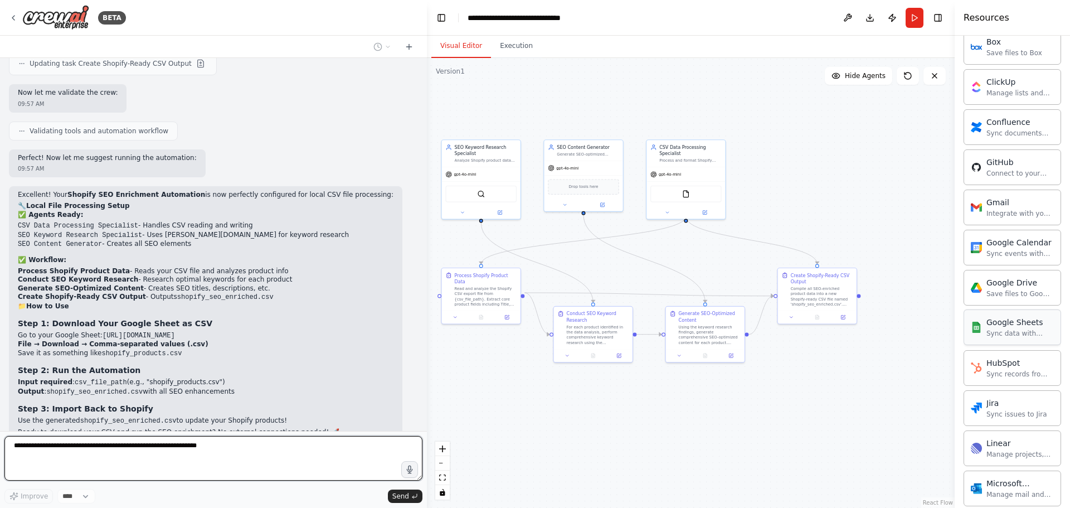
click at [999, 333] on div "Sync data with Google Sheets" at bounding box center [1020, 333] width 67 height 9
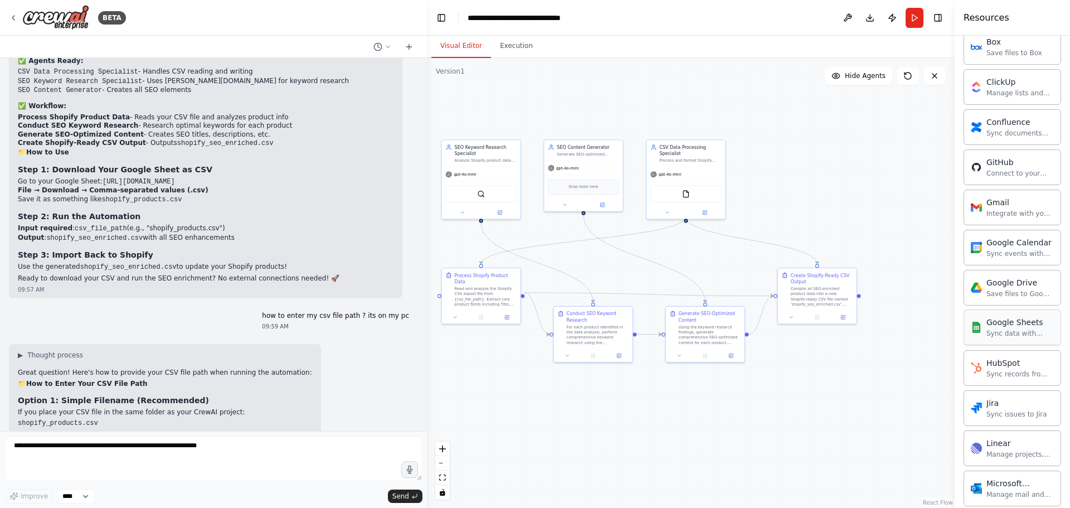
click at [1001, 334] on div "Sync data with Google Sheets" at bounding box center [1020, 333] width 67 height 9
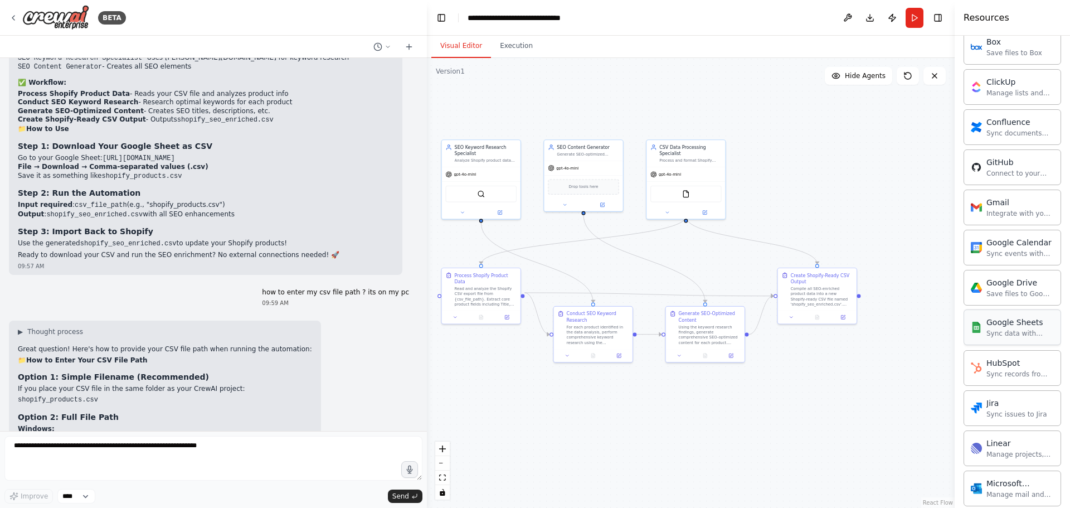
click at [1001, 334] on div "Sync data with Google Sheets" at bounding box center [1020, 333] width 67 height 9
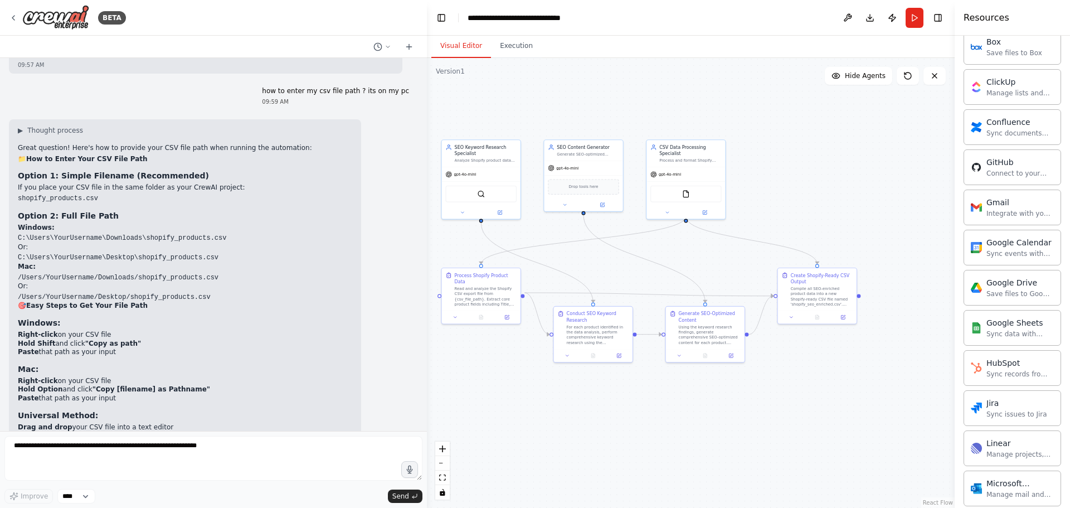
scroll to position [5569, 0]
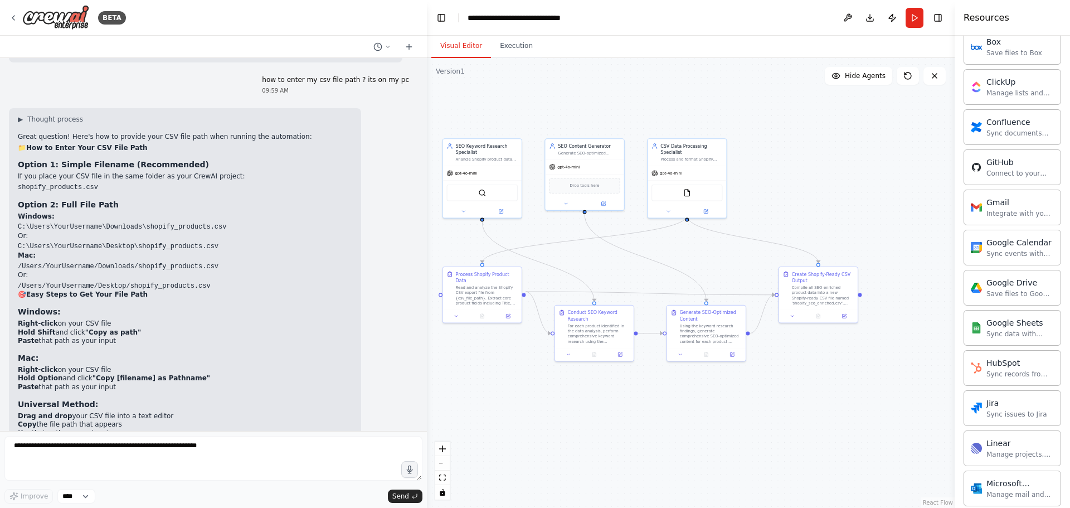
click at [745, 411] on div ".deletable-edge-delete-btn { width: 20px; height: 20px; border: 0px solid #ffff…" at bounding box center [691, 283] width 528 height 450
click at [687, 188] on img at bounding box center [687, 192] width 8 height 8
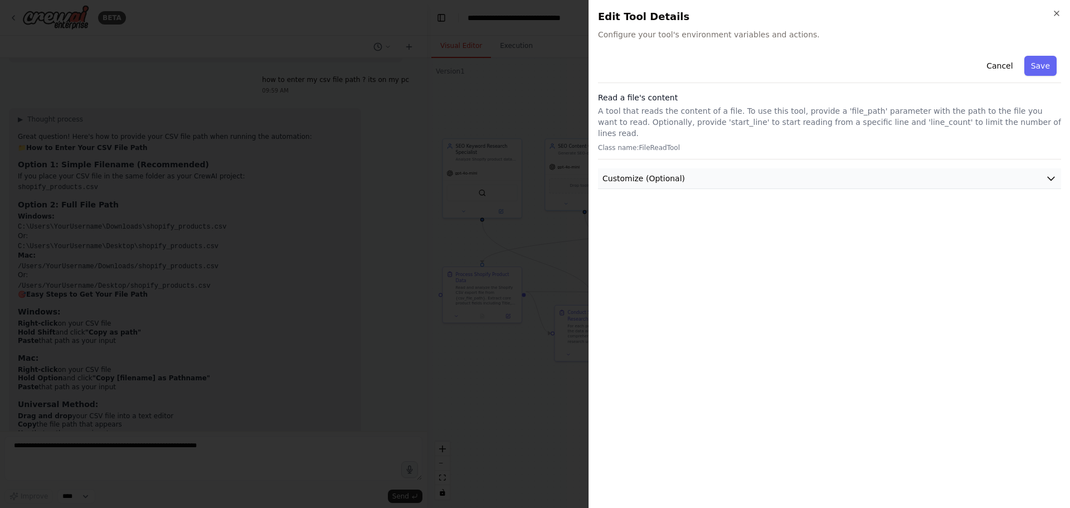
click at [737, 168] on button "Customize (Optional)" at bounding box center [829, 178] width 463 height 21
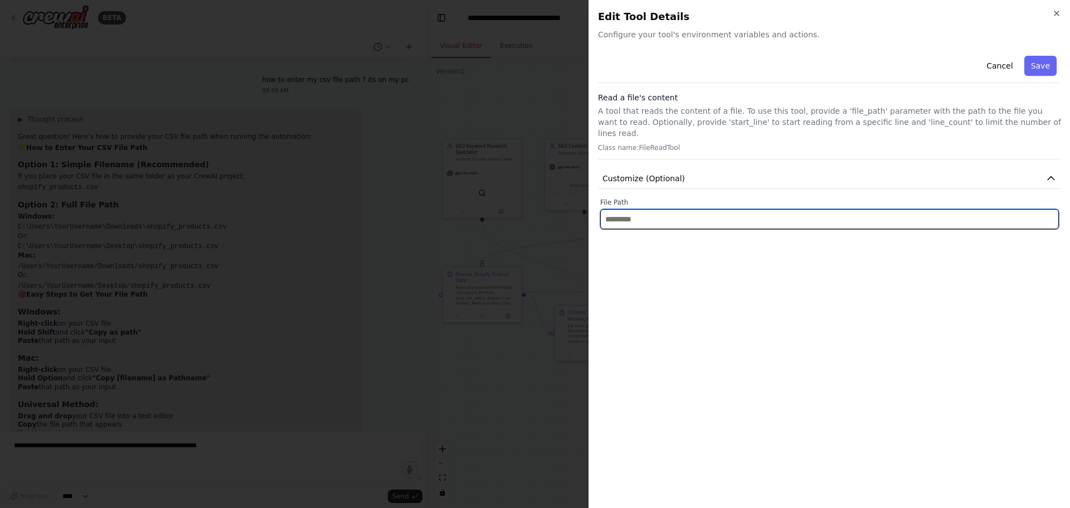
click at [666, 209] on input "text" at bounding box center [829, 219] width 459 height 20
paste input "**********"
type input "**********"
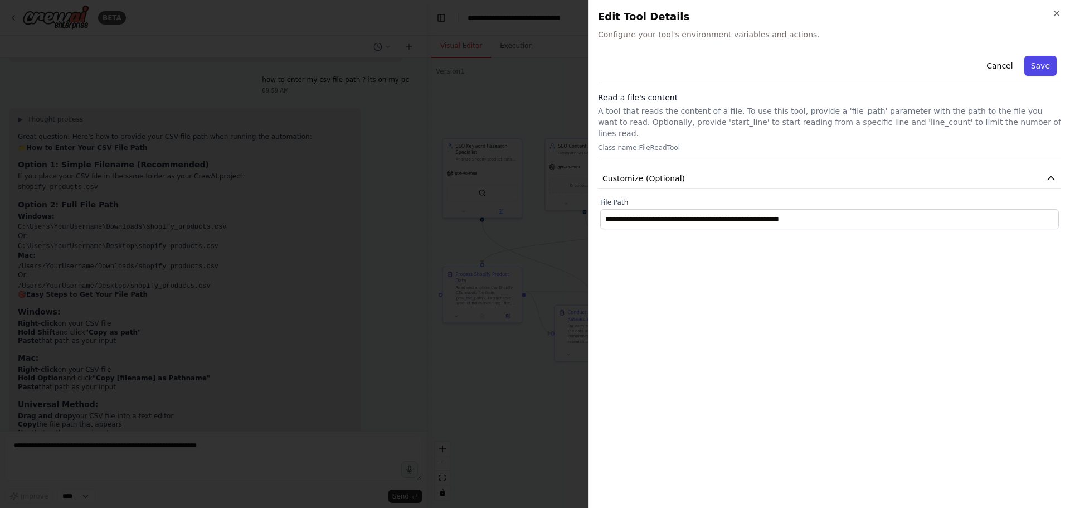
click at [1048, 67] on button "Save" at bounding box center [1040, 66] width 32 height 20
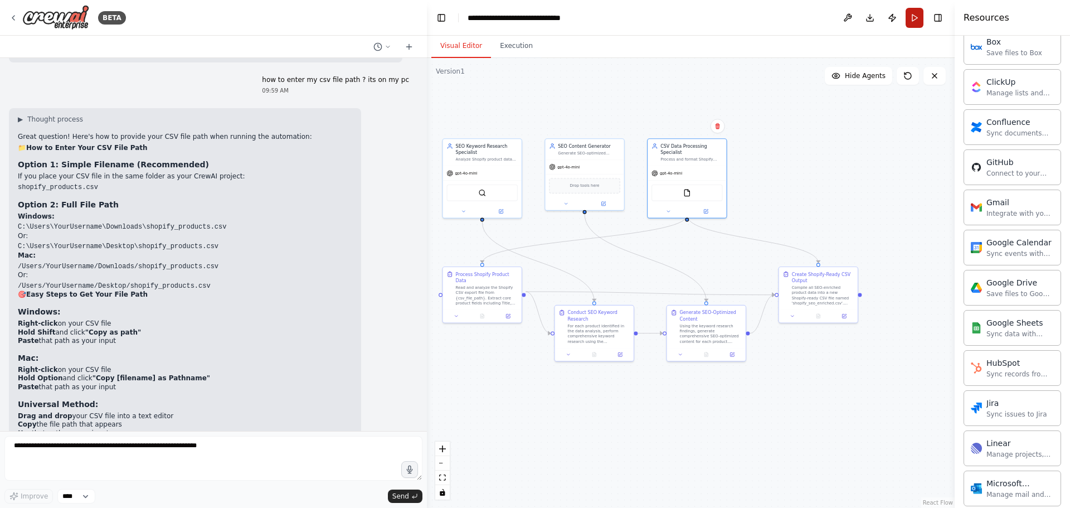
click at [911, 17] on button "Run" at bounding box center [915, 18] width 18 height 20
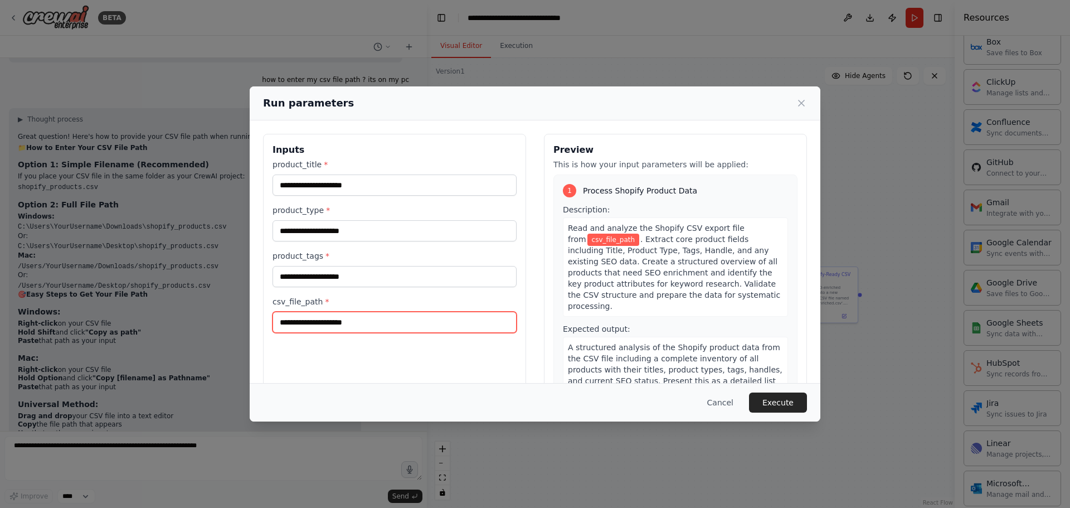
click at [369, 323] on input "csv_file_path *" at bounding box center [395, 322] width 244 height 21
paste input "**********"
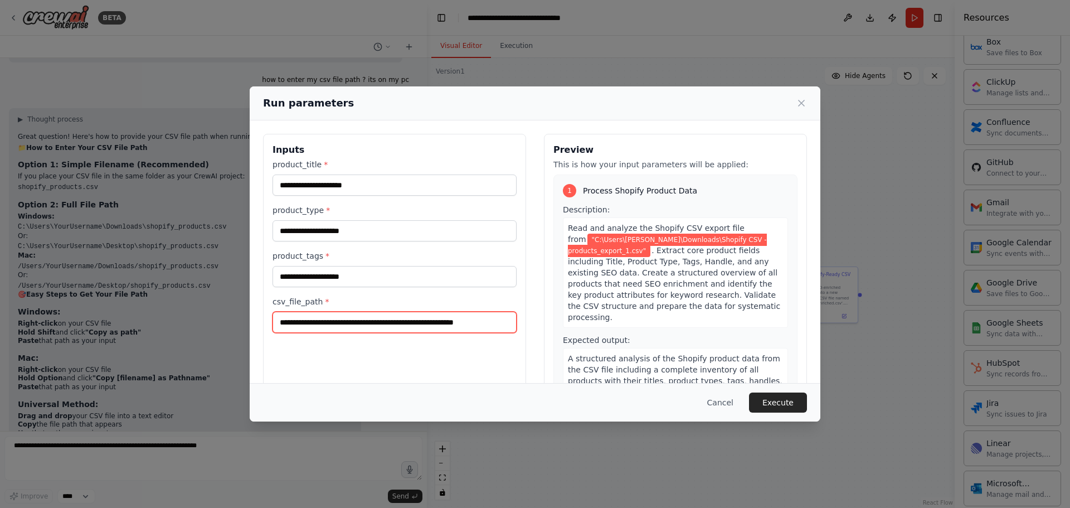
click at [281, 317] on input "**********" at bounding box center [395, 322] width 244 height 21
click at [507, 323] on input "**********" at bounding box center [395, 322] width 244 height 21
type input "**********"
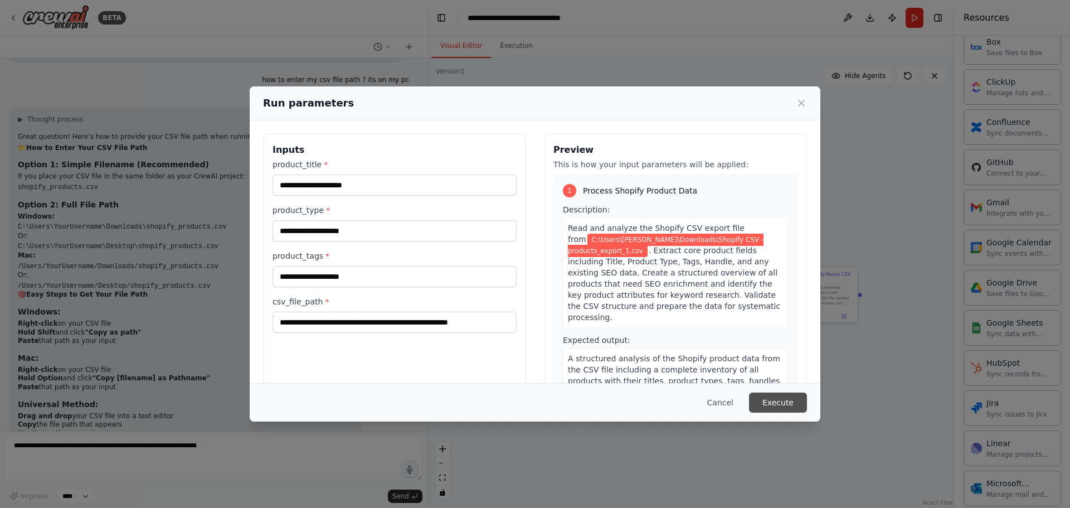
drag, startPoint x: 780, startPoint y: 401, endPoint x: 741, endPoint y: 394, distance: 39.6
click at [779, 401] on button "Execute" at bounding box center [778, 402] width 58 height 20
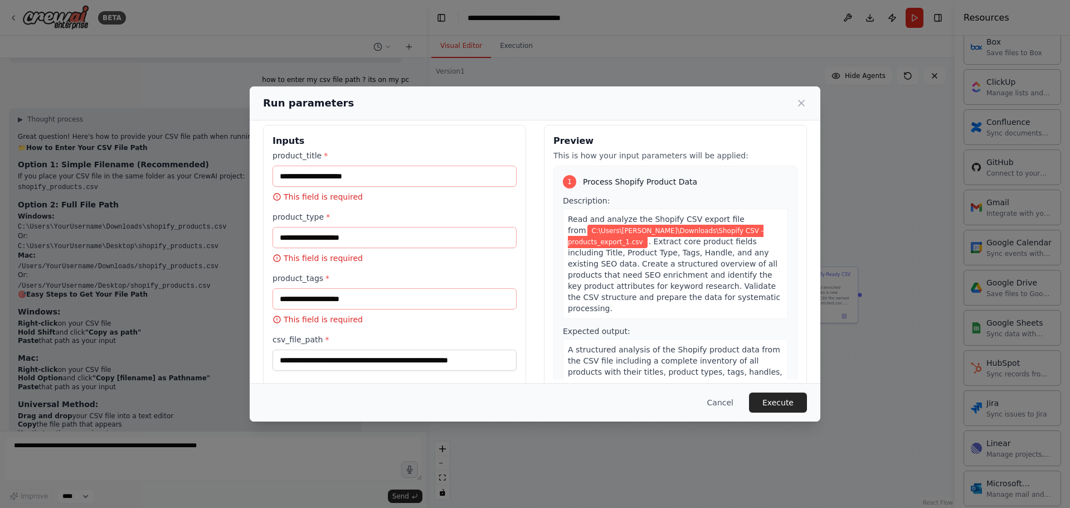
scroll to position [0, 0]
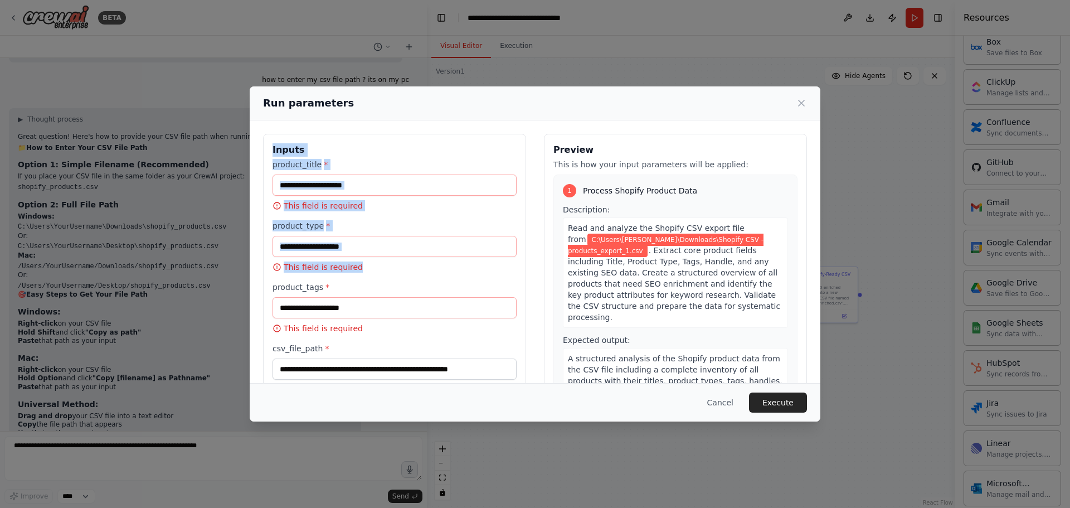
drag, startPoint x: 273, startPoint y: 149, endPoint x: 364, endPoint y: 313, distance: 187.4
click at [364, 313] on div "**********" at bounding box center [394, 266] width 263 height 264
copy div "Inputs product_title * This field is required product_type * This field is requ…"
click at [732, 398] on button "Cancel" at bounding box center [720, 402] width 44 height 20
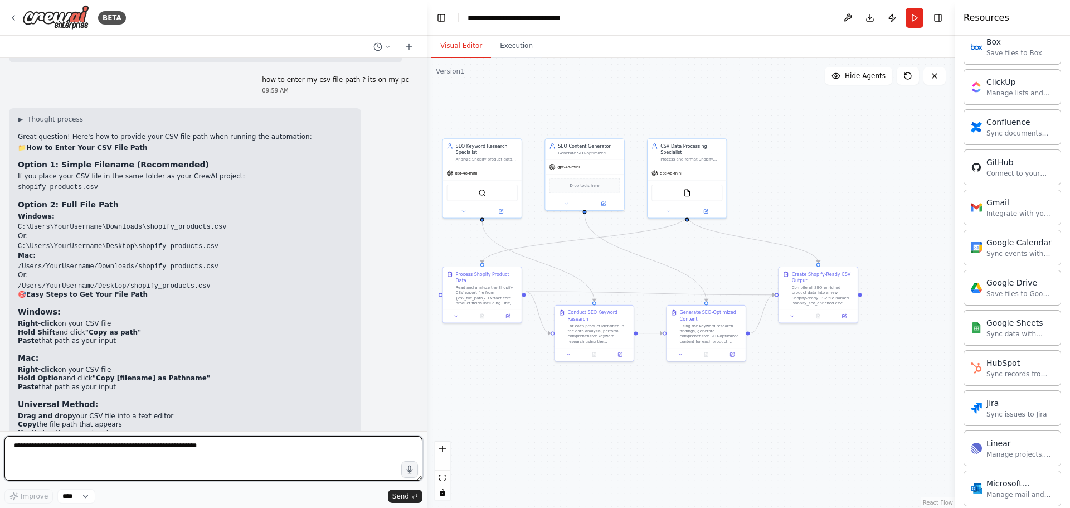
click at [123, 446] on textarea at bounding box center [213, 458] width 418 height 45
paste textarea "**********"
type textarea "**********"
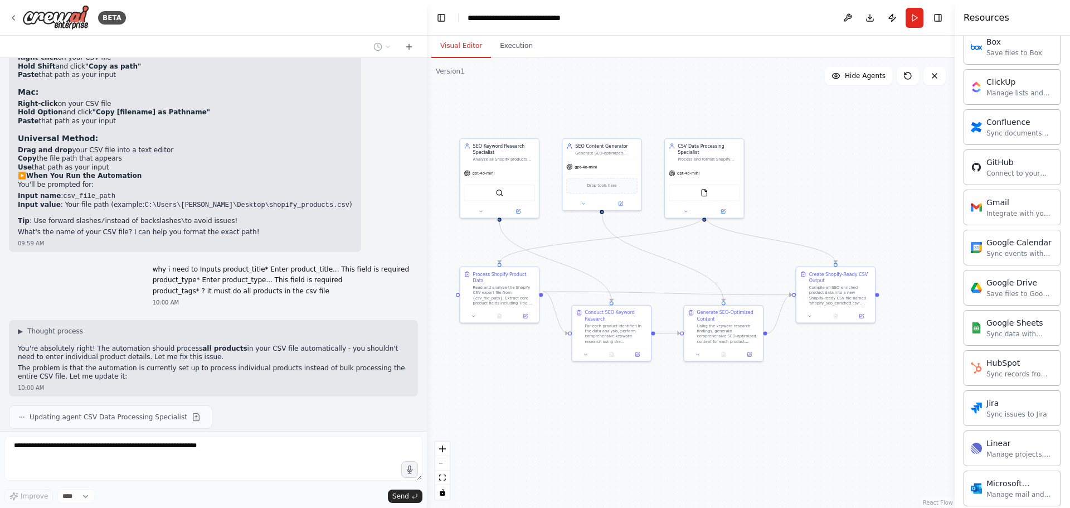
scroll to position [5868, 0]
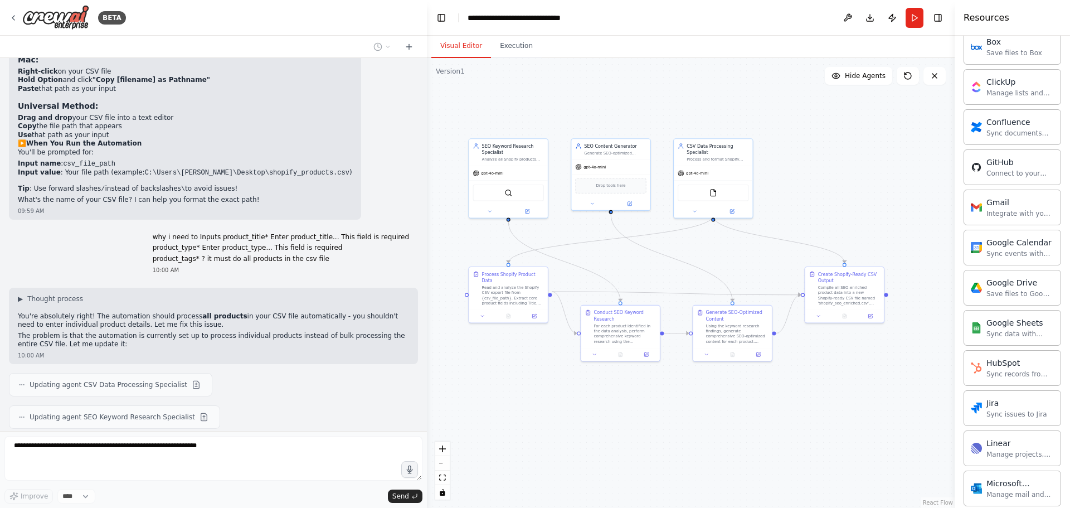
drag, startPoint x: 503, startPoint y: 99, endPoint x: 529, endPoint y: 99, distance: 25.6
click at [529, 99] on div ".deletable-edge-delete-btn { width: 20px; height: 20px; border: 0px solid #ffff…" at bounding box center [691, 283] width 528 height 450
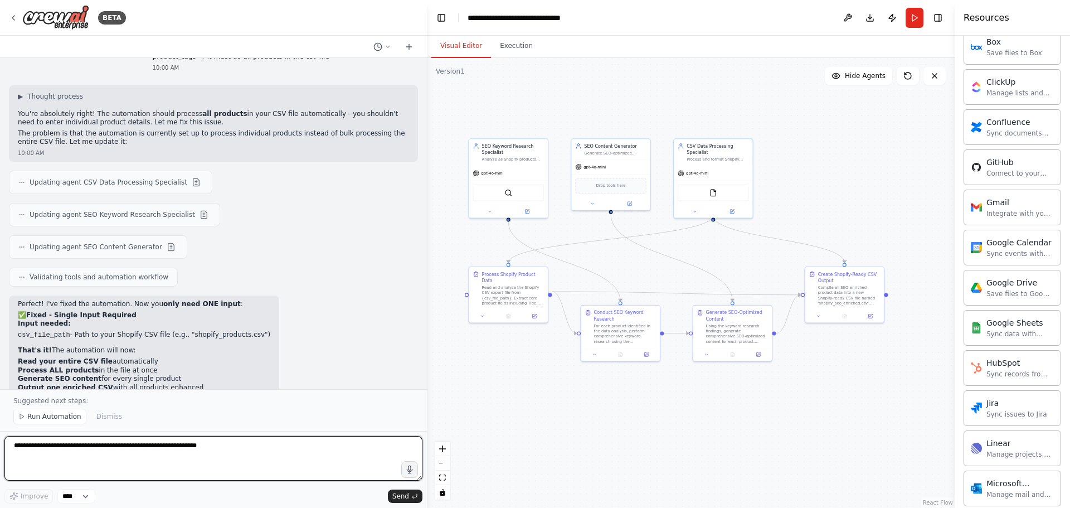
scroll to position [6078, 0]
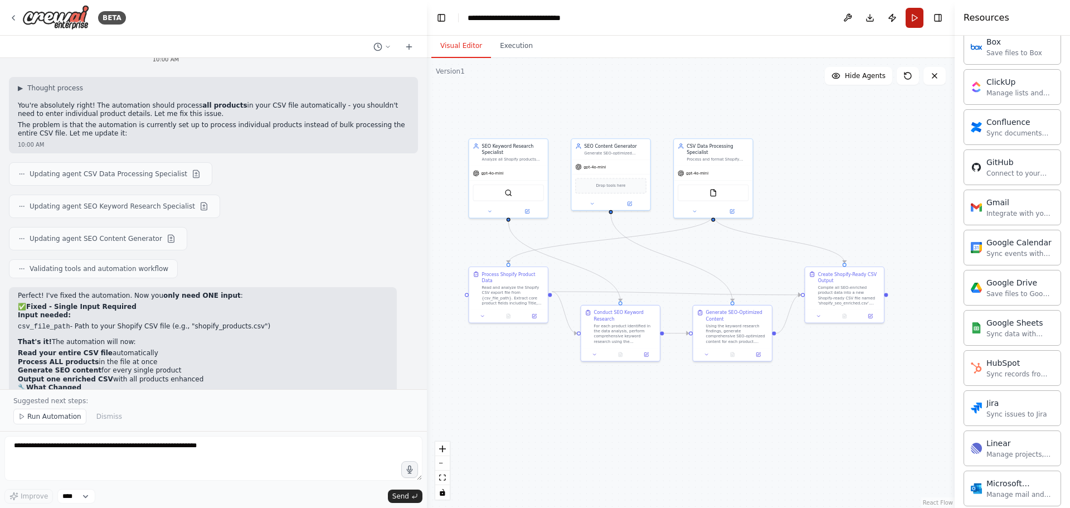
click at [915, 20] on button "Run" at bounding box center [915, 18] width 18 height 20
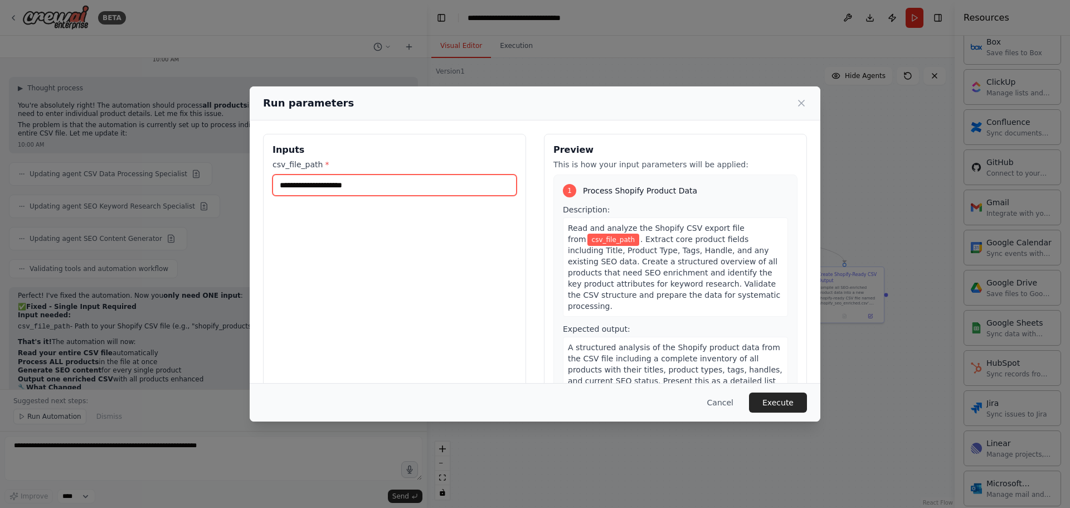
click at [364, 182] on input "csv_file_path *" at bounding box center [395, 184] width 244 height 21
paste input "**********"
type input "**********"
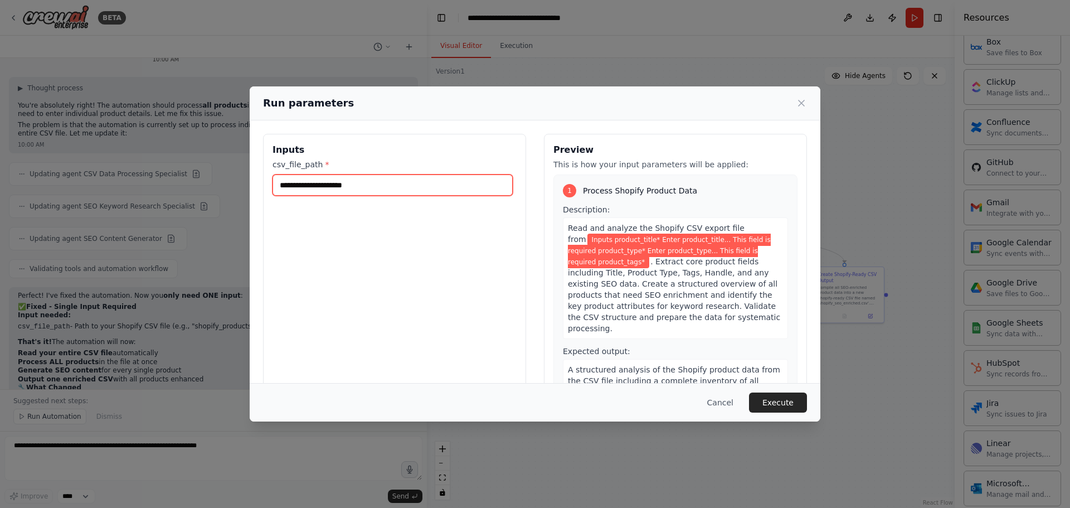
scroll to position [0, 0]
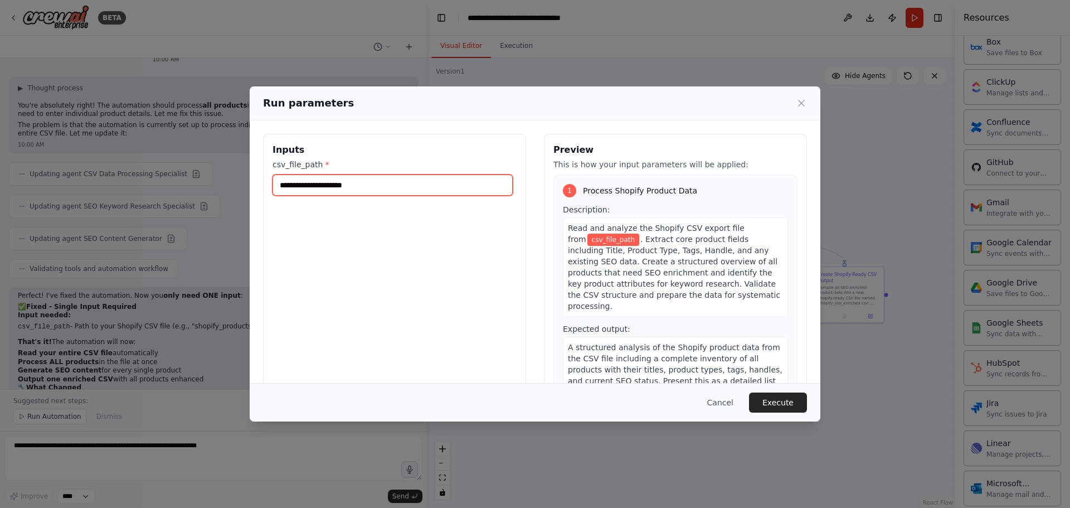
paste input "**********"
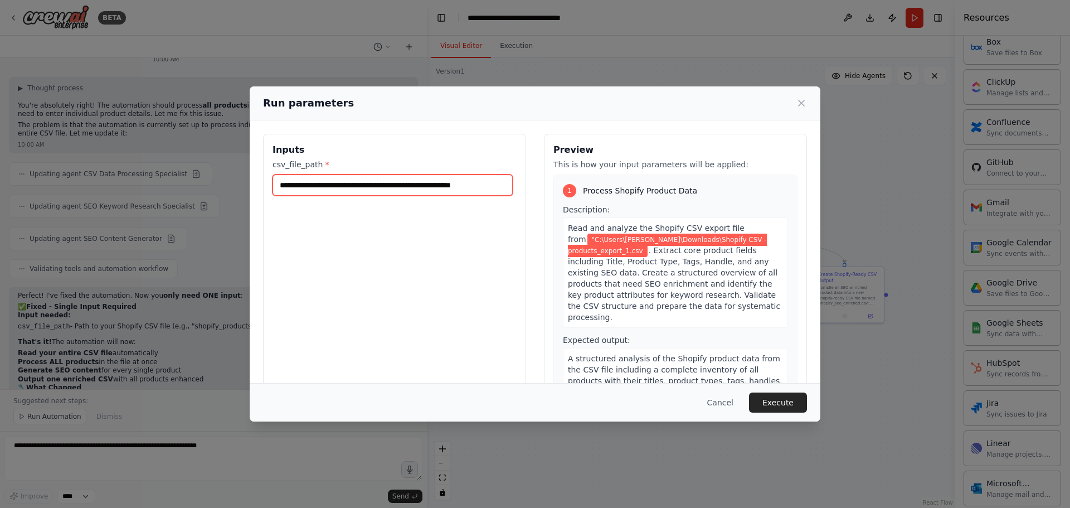
drag, startPoint x: 394, startPoint y: 184, endPoint x: 278, endPoint y: 182, distance: 115.4
click at [278, 182] on input "**********" at bounding box center [393, 184] width 240 height 21
click at [283, 182] on input "**********" at bounding box center [393, 184] width 240 height 21
type input "**********"
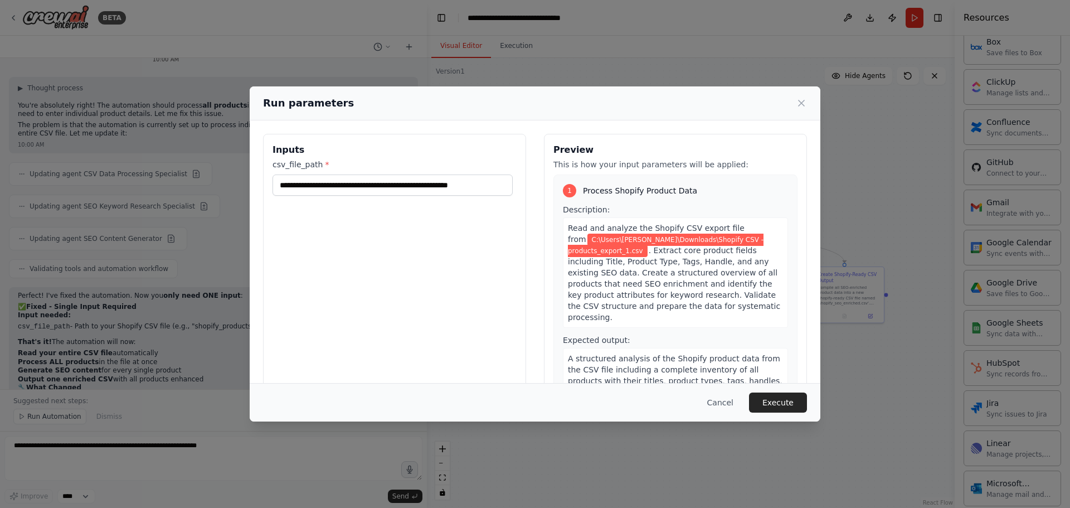
click at [778, 398] on button "Execute" at bounding box center [778, 402] width 58 height 20
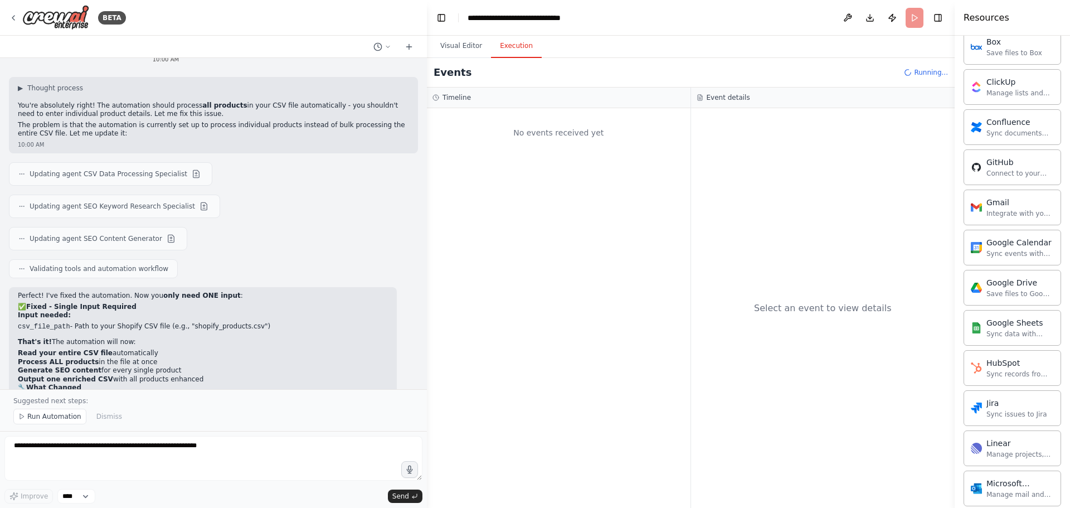
click at [513, 48] on button "Execution" at bounding box center [516, 46] width 51 height 23
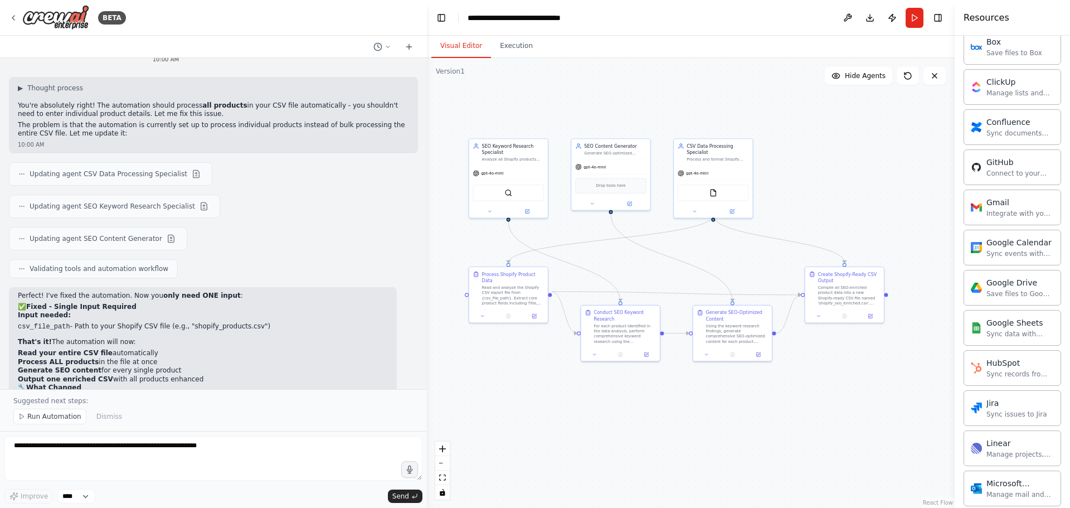
click at [468, 47] on button "Visual Editor" at bounding box center [461, 46] width 60 height 23
click at [914, 20] on button "Run" at bounding box center [915, 18] width 18 height 20
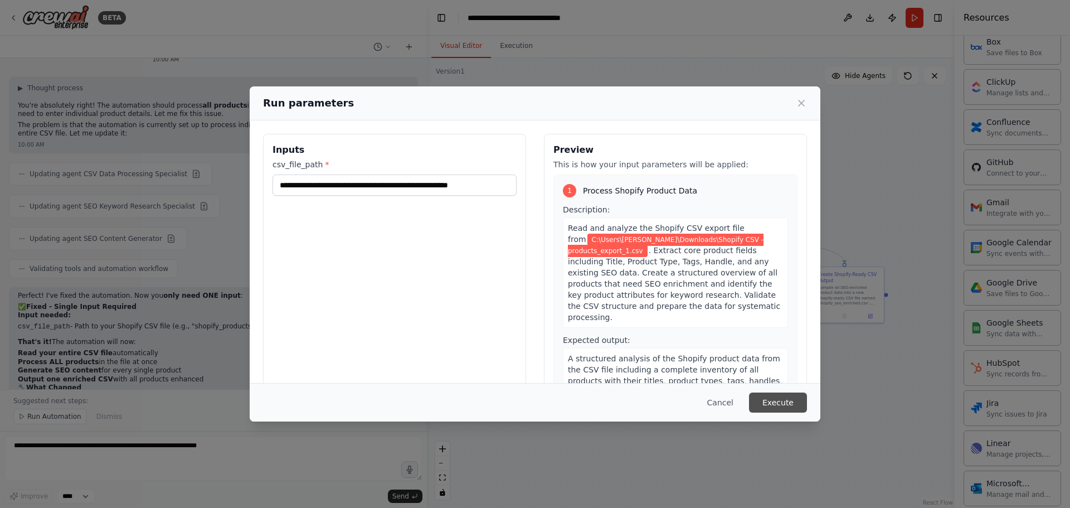
click at [770, 400] on button "Execute" at bounding box center [778, 402] width 58 height 20
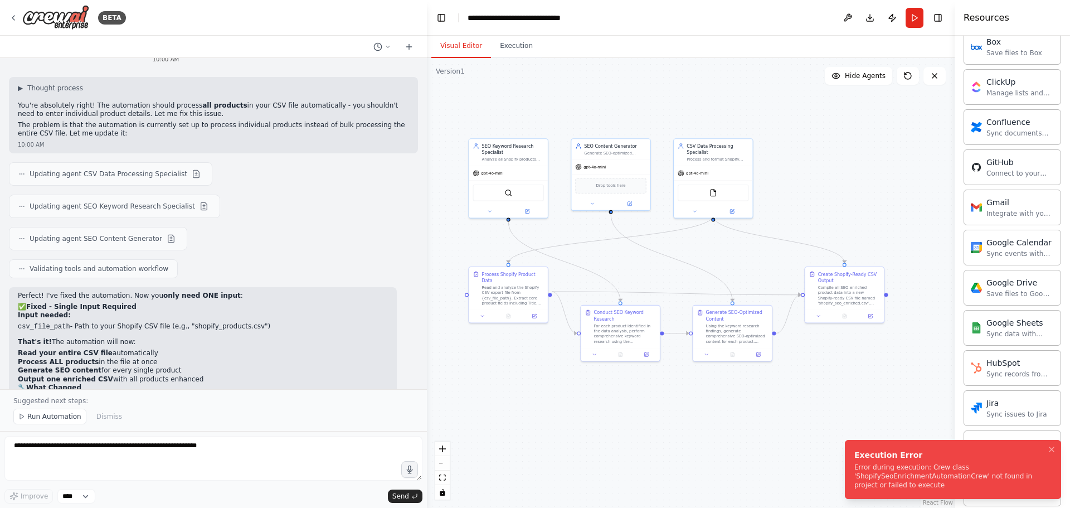
drag, startPoint x: 856, startPoint y: 457, endPoint x: 902, endPoint y: 487, distance: 55.5
click at [902, 460] on div "Execution Error" at bounding box center [950, 454] width 193 height 11
click at [965, 465] on div "Error during execution: Crew class 'ShopifySeoEnrichmentAutomationCrew' not fou…" at bounding box center [950, 476] width 193 height 27
click at [938, 470] on div "Error during execution: Crew class 'ShopifySeoEnrichmentAutomationCrew' not fou…" at bounding box center [950, 476] width 193 height 27
drag, startPoint x: 915, startPoint y: 488, endPoint x: 852, endPoint y: 453, distance: 72.1
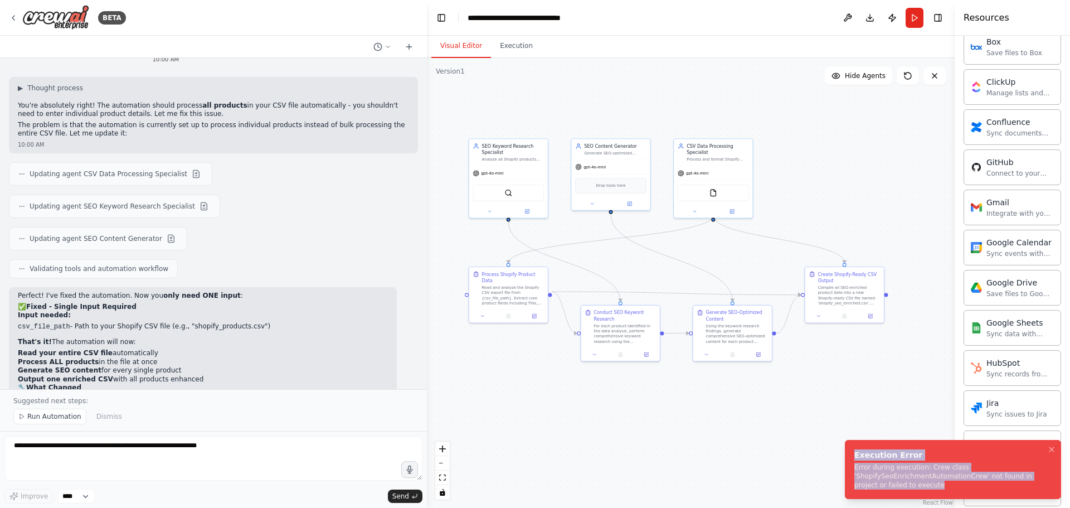
click at [852, 453] on li "Execution Error Error during execution: Crew class 'ShopifySeoEnrichmentAutomat…" at bounding box center [953, 469] width 216 height 59
copy div "Execution Error Error during execution: Crew class 'ShopifySeoEnrichmentAutomat…"
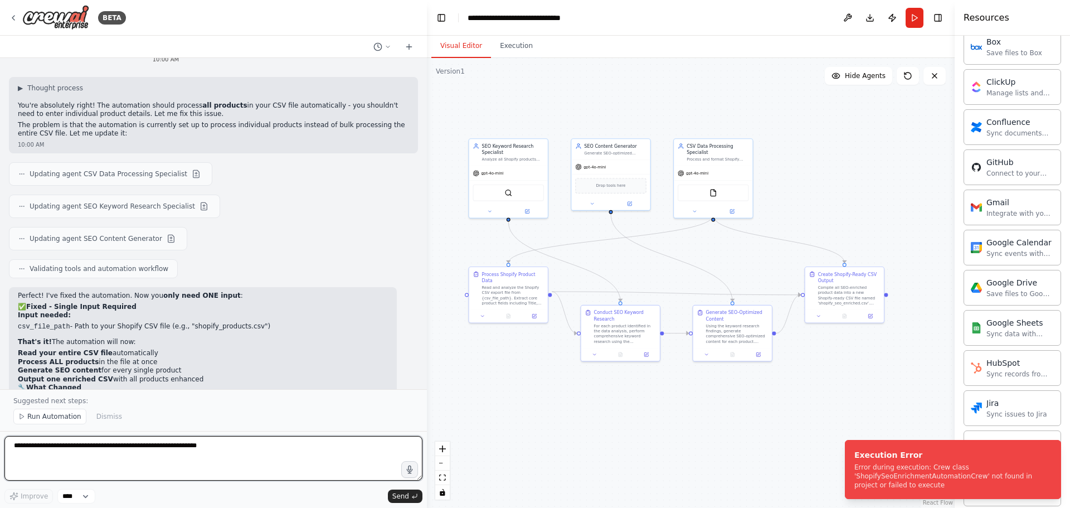
click at [196, 443] on textarea at bounding box center [213, 458] width 418 height 45
paste textarea "**********"
type textarea "**********"
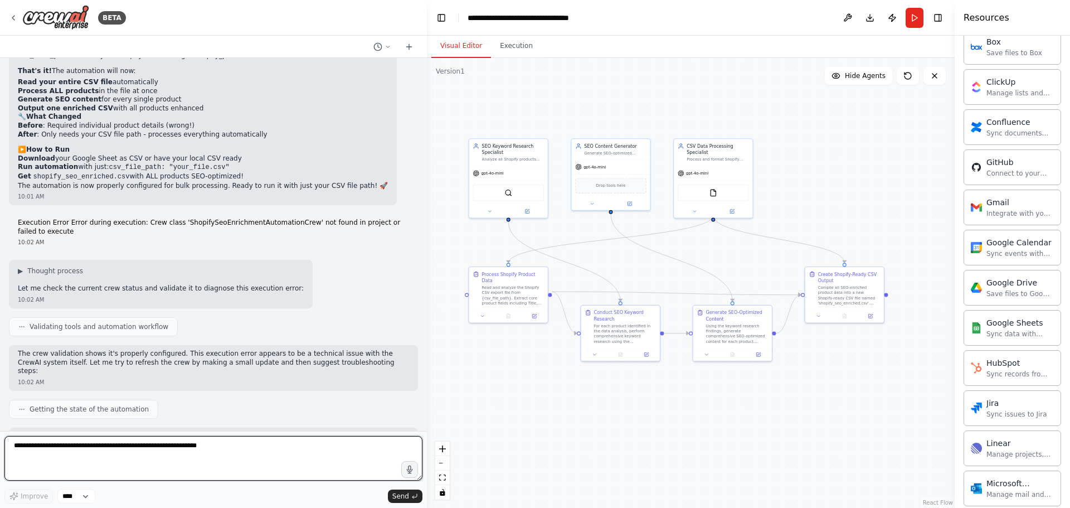
scroll to position [6318, 0]
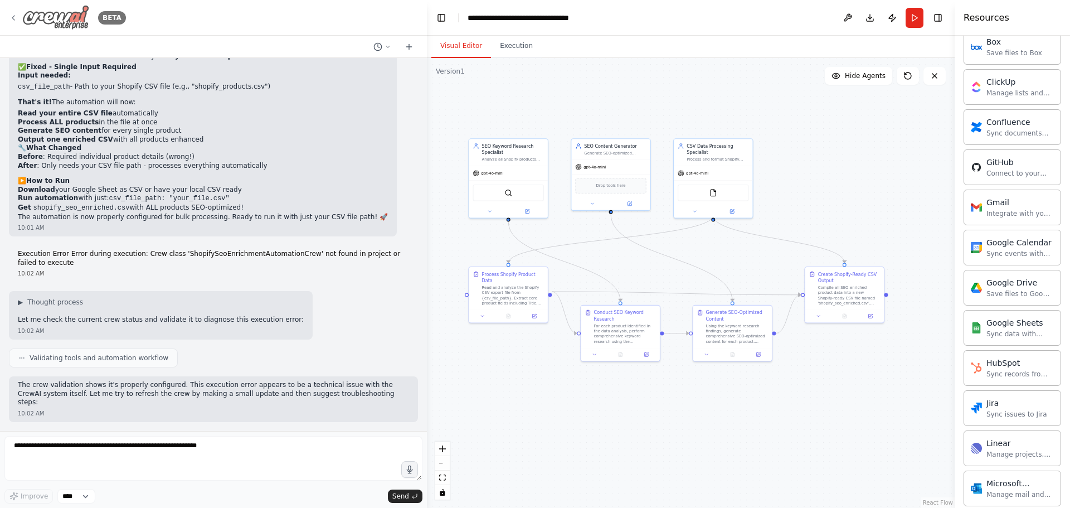
click at [62, 16] on img at bounding box center [55, 17] width 67 height 25
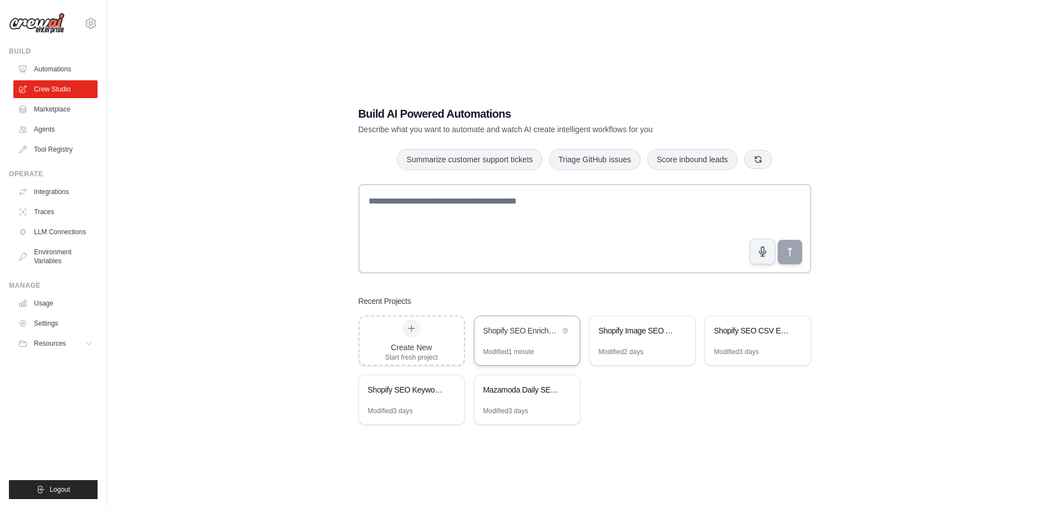
click at [500, 335] on div "Shopify SEO Enrichment Automation v2" at bounding box center [521, 330] width 76 height 11
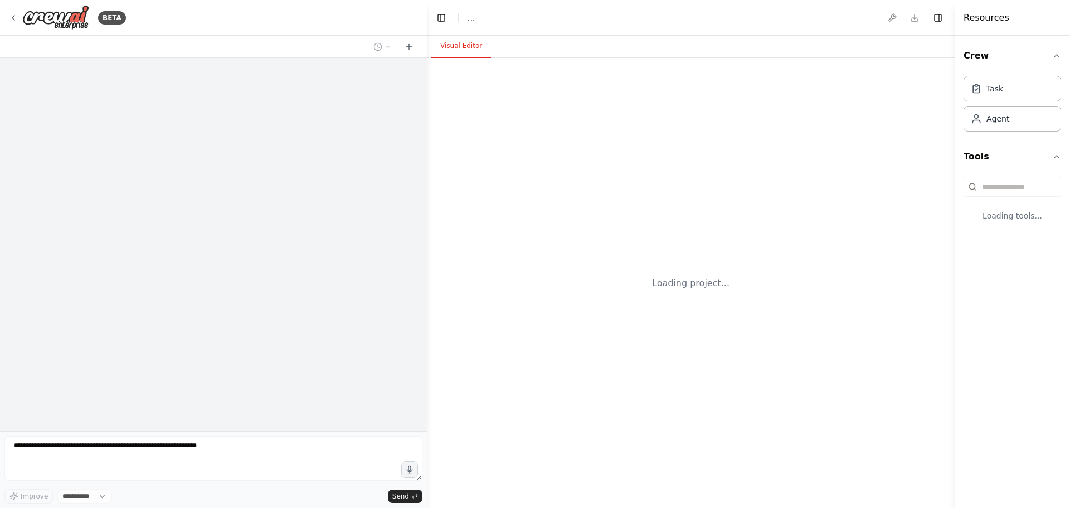
select select "****"
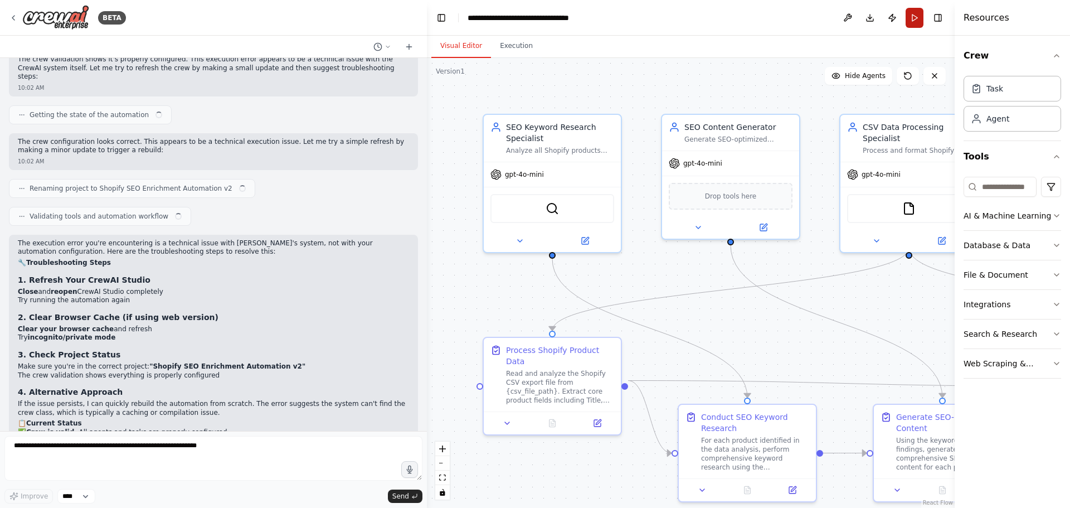
click at [913, 17] on button "Run" at bounding box center [915, 18] width 18 height 20
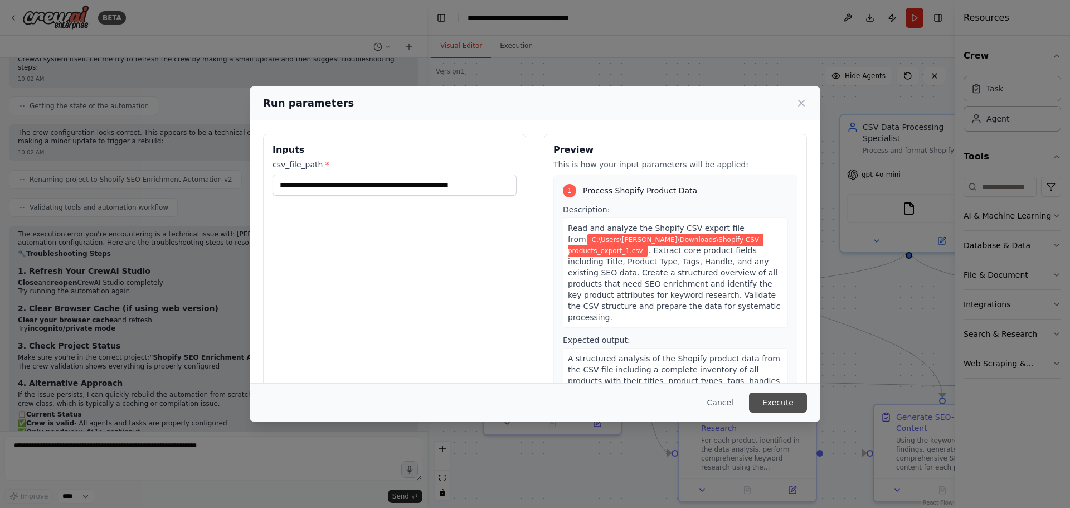
click at [783, 401] on button "Execute" at bounding box center [778, 402] width 58 height 20
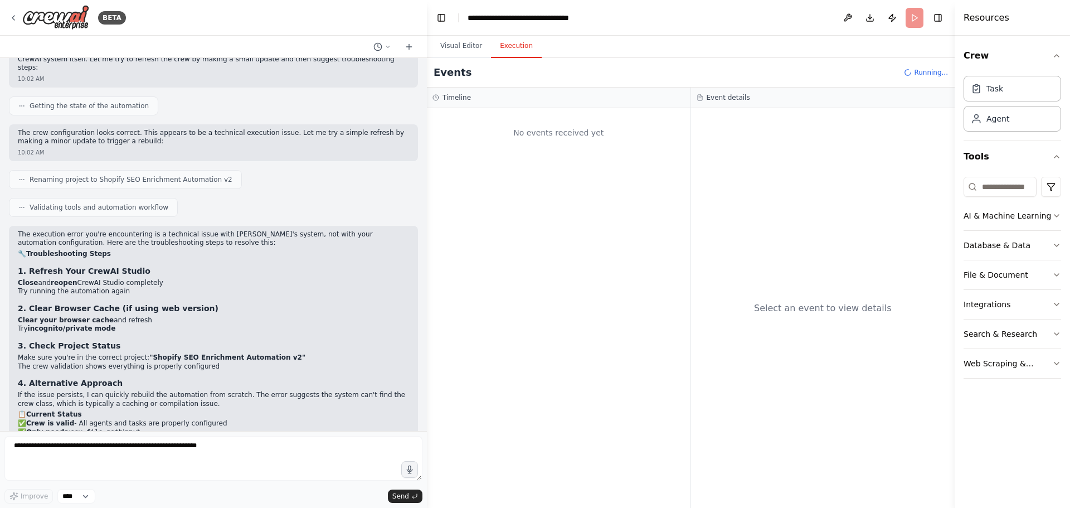
click at [521, 46] on button "Execution" at bounding box center [516, 46] width 51 height 23
